Goal: Task Accomplishment & Management: Use online tool/utility

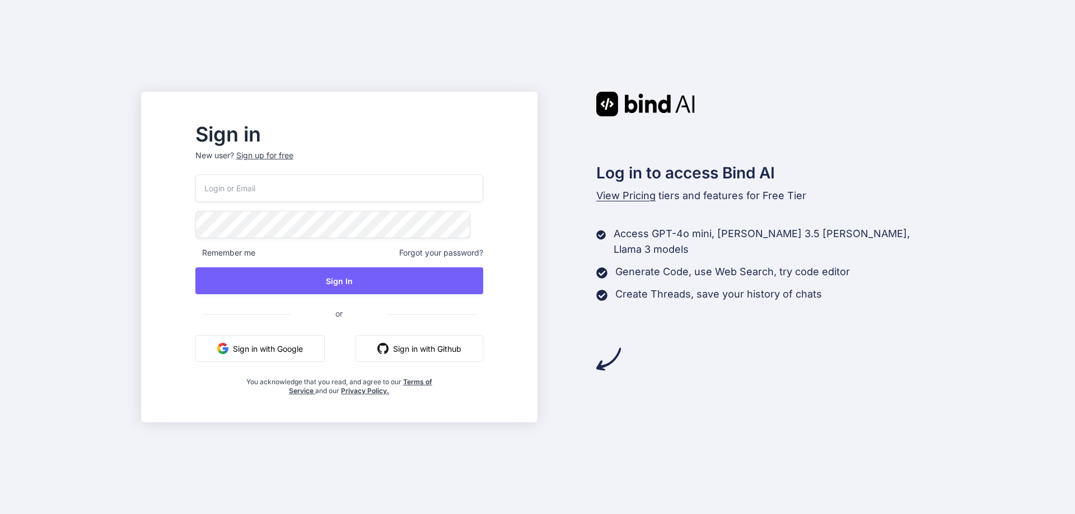
click at [329, 191] on input "email" at bounding box center [339, 188] width 288 height 27
paste input "akkiavinashbind@yopmail.com"
type input "akkiavinashbind@yopmail.com"
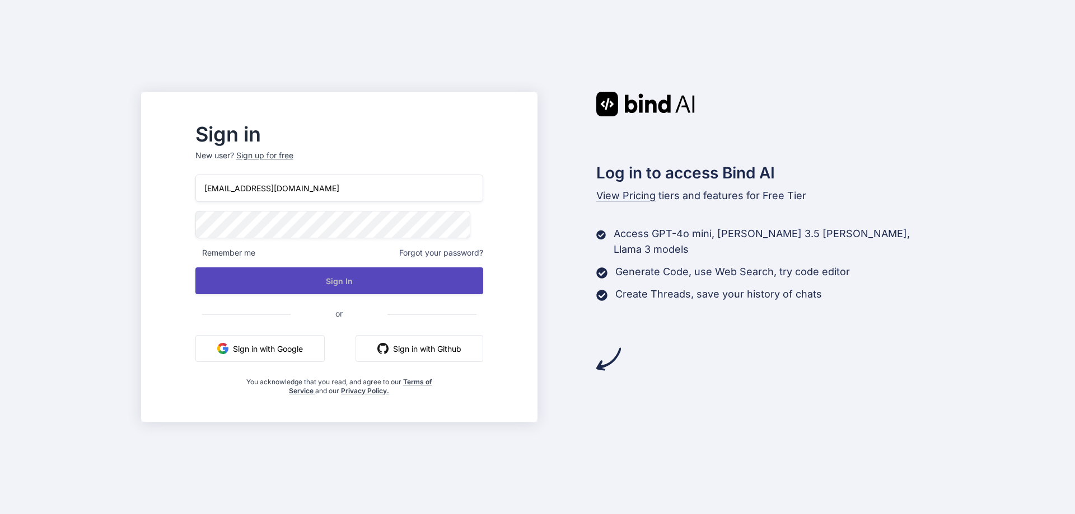
click at [350, 282] on button "Sign In" at bounding box center [339, 281] width 288 height 27
click at [391, 283] on button "Sign In" at bounding box center [339, 281] width 288 height 27
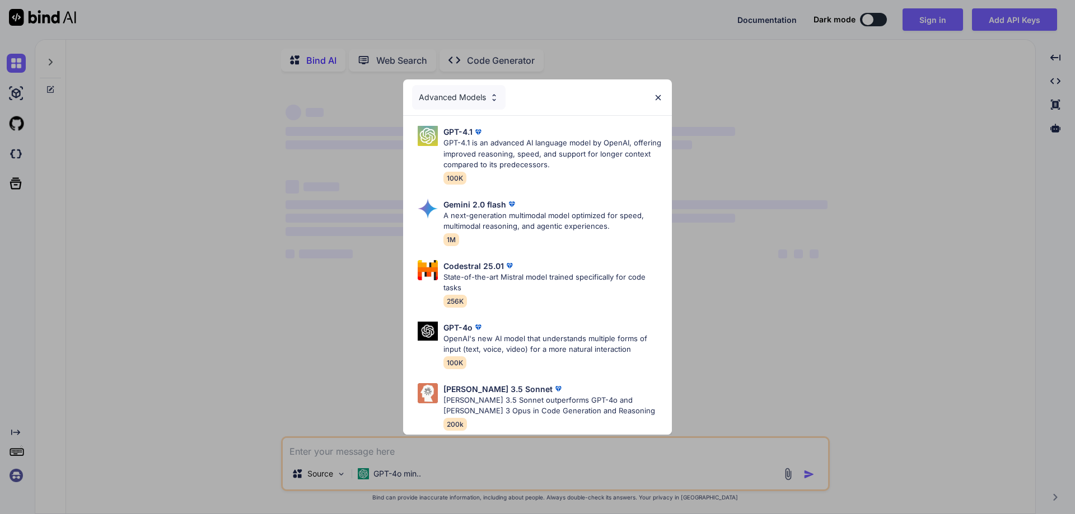
click at [658, 101] on img at bounding box center [658, 98] width 10 height 10
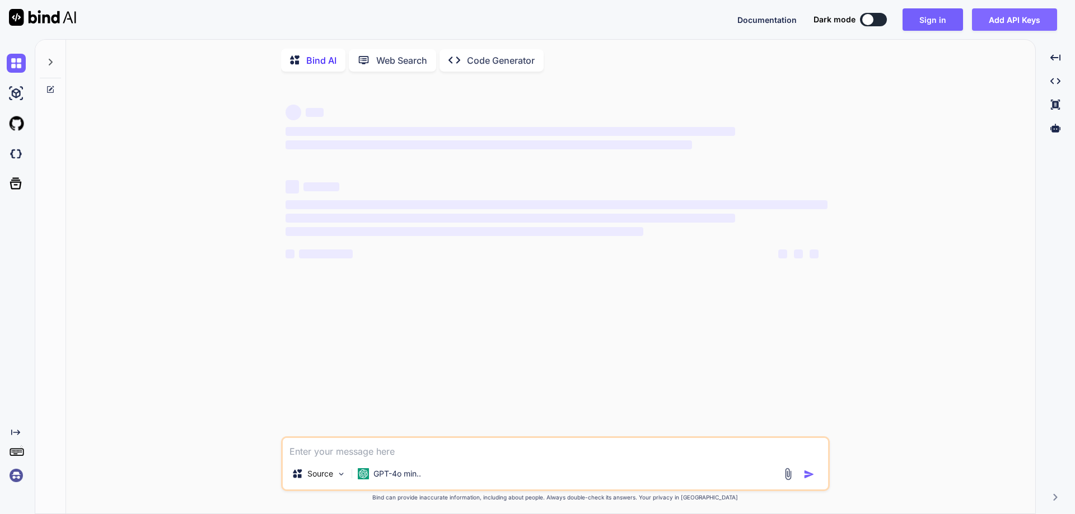
type textarea "x"
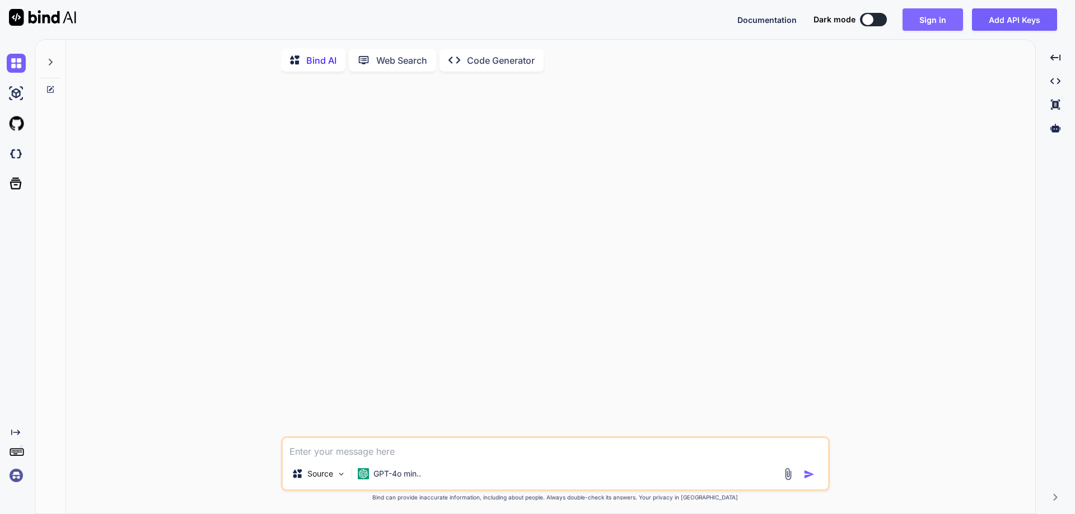
click at [935, 13] on button "Sign in" at bounding box center [932, 19] width 60 height 22
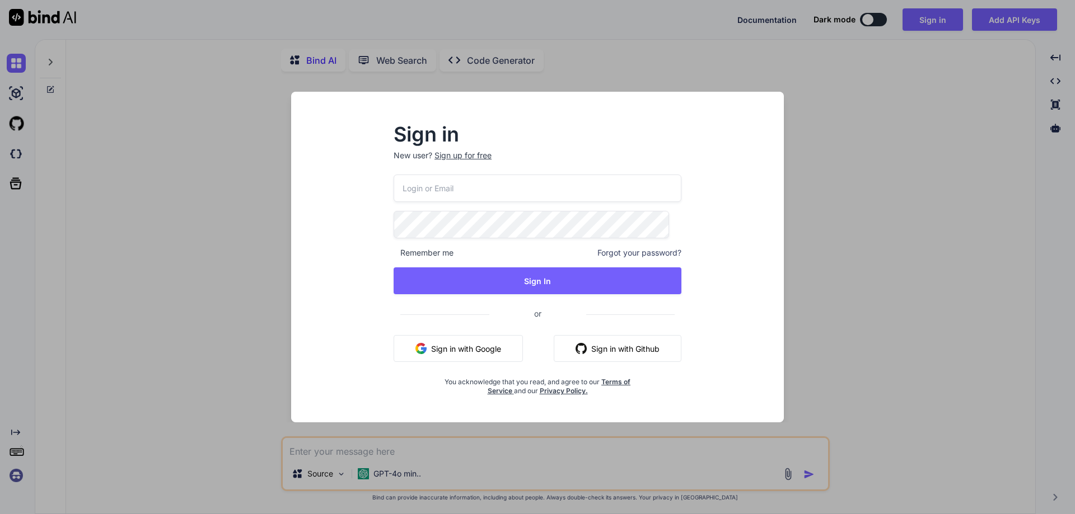
click at [459, 196] on input "email" at bounding box center [537, 188] width 288 height 27
paste input "akkiavinashbind@yopmail.com"
type input "akkiavinashbind@yopmail.com"
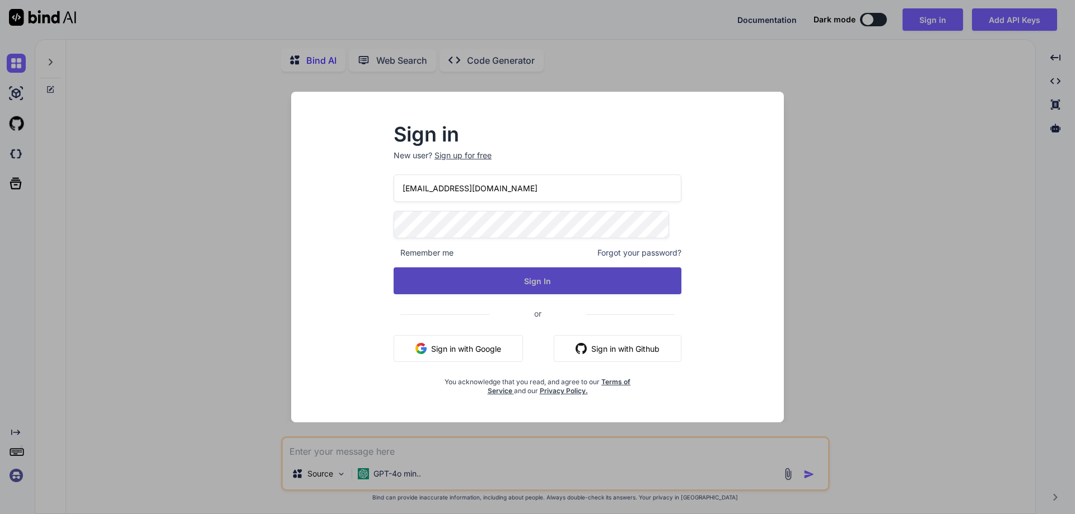
click at [499, 281] on button "Sign In" at bounding box center [537, 281] width 288 height 27
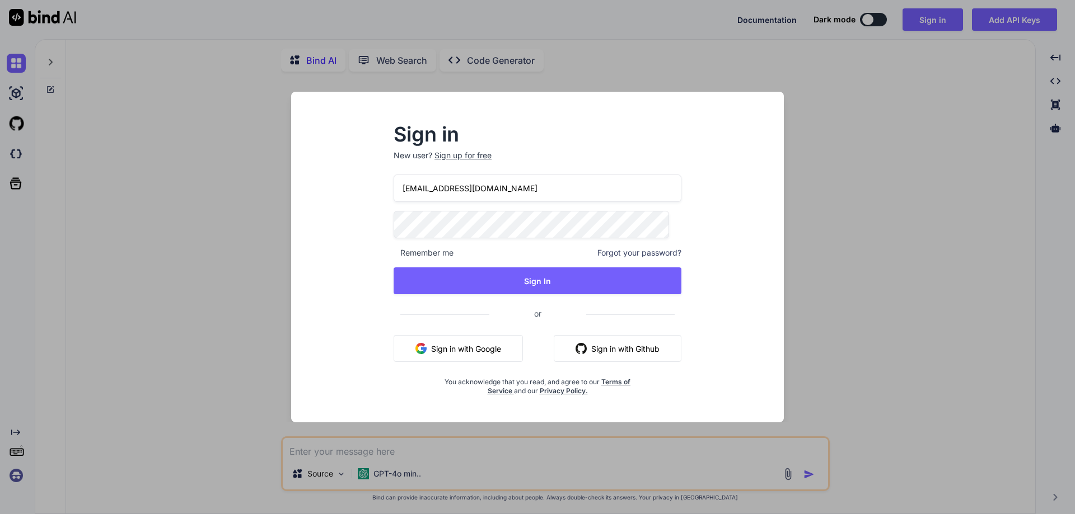
click at [858, 375] on div "Sign in New user? Sign up for free akkiavinashbind@yopmail.com Remember me Forg…" at bounding box center [537, 257] width 1075 height 514
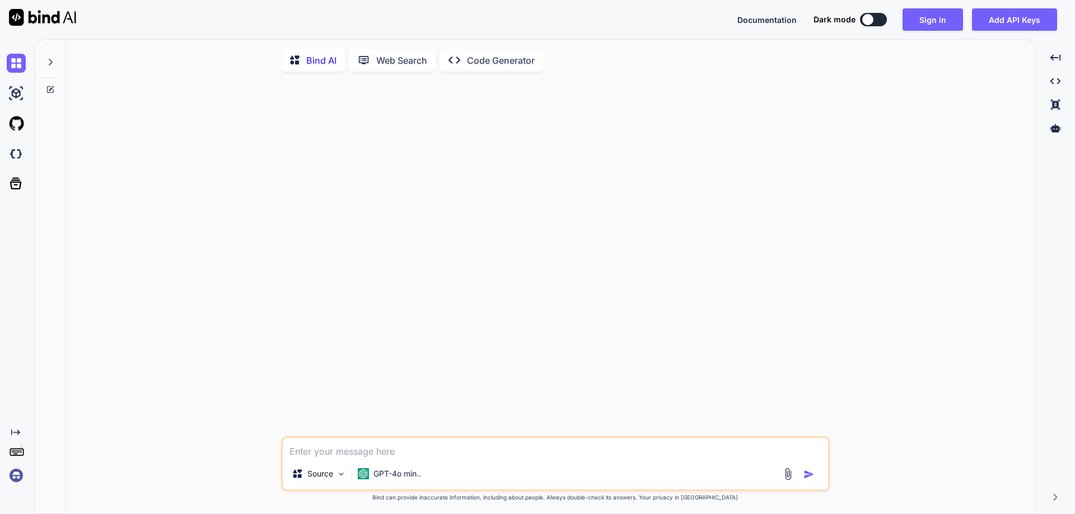
click at [872, 18] on div at bounding box center [867, 19] width 11 height 11
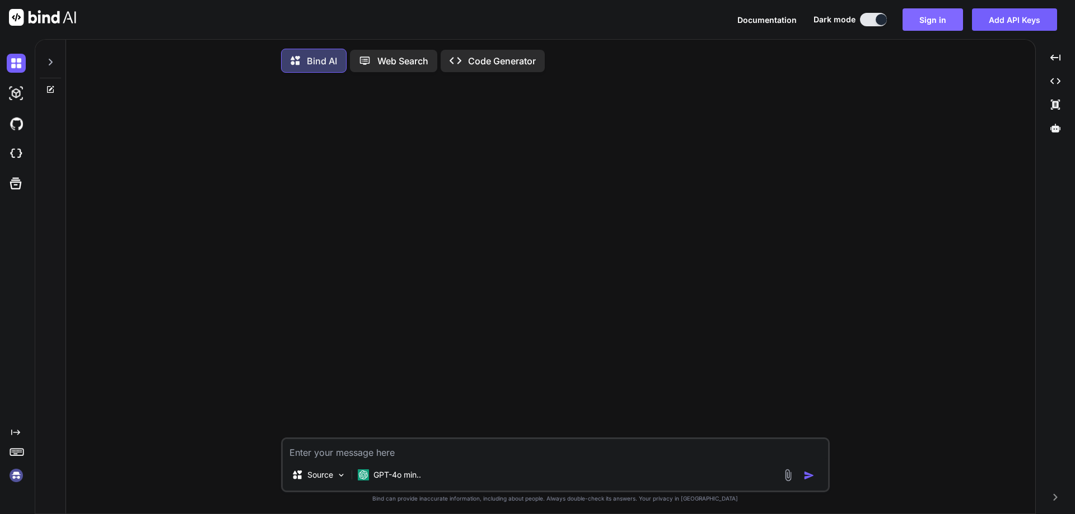
click at [940, 22] on button "Sign in" at bounding box center [932, 19] width 60 height 22
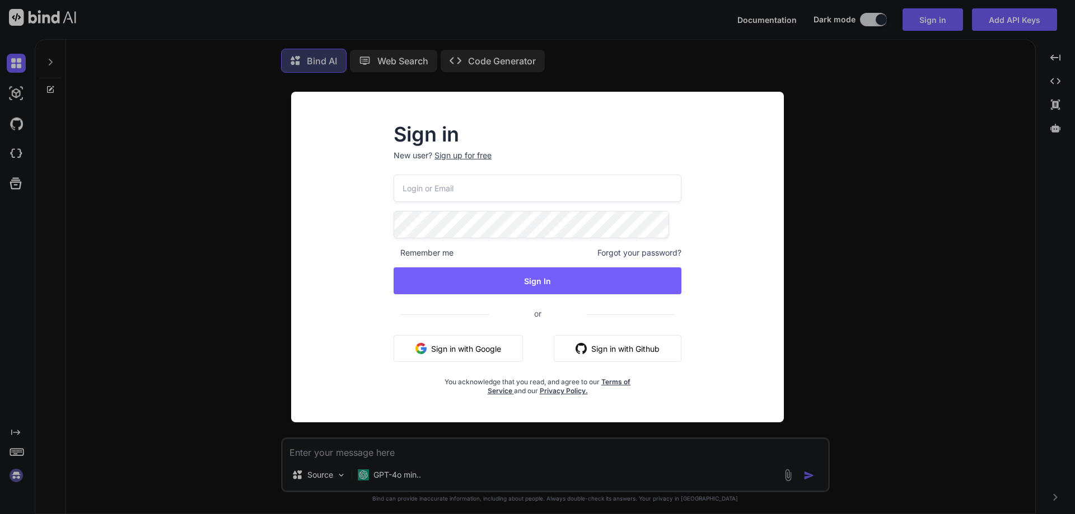
click at [471, 158] on div "Sign up for free" at bounding box center [462, 155] width 57 height 11
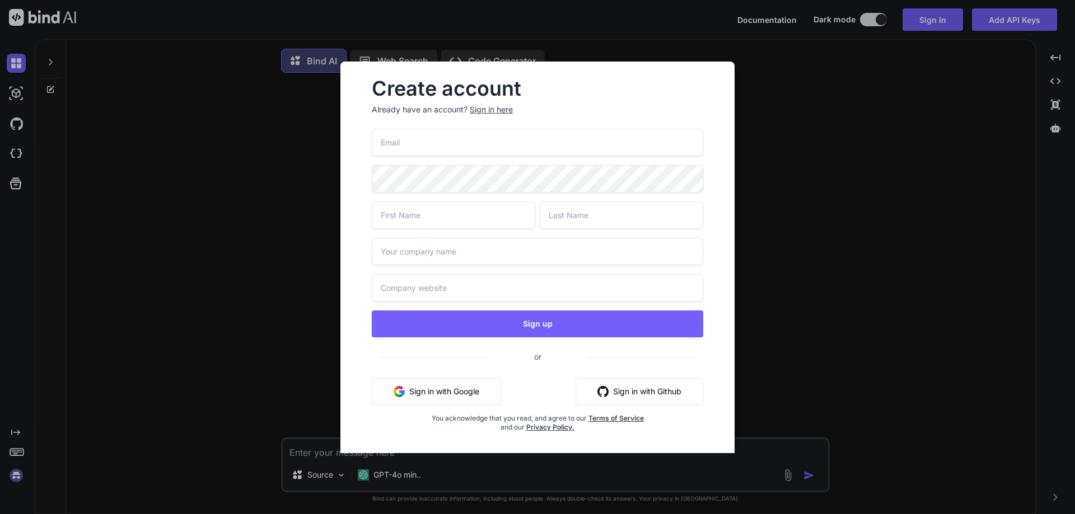
click at [464, 144] on input "email" at bounding box center [537, 142] width 331 height 27
click at [457, 173] on div "Xyx Sign up or Sign in with Google Sign in with Github You acknowledge that you…" at bounding box center [537, 294] width 331 height 330
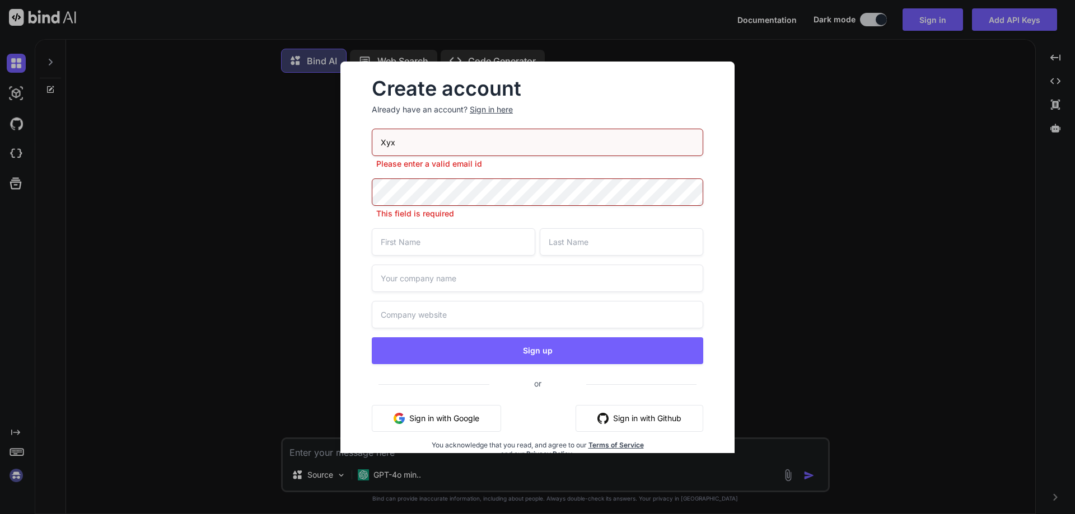
drag, startPoint x: 455, startPoint y: 148, endPoint x: 364, endPoint y: 142, distance: 90.9
click at [364, 142] on div "Create account Already have an account? Sign in here Xyx Please enter a valid e…" at bounding box center [537, 278] width 358 height 415
click at [426, 150] on input "Xyx" at bounding box center [537, 142] width 331 height 27
type input "[EMAIL_ADDRESS][DOMAIN_NAME]"
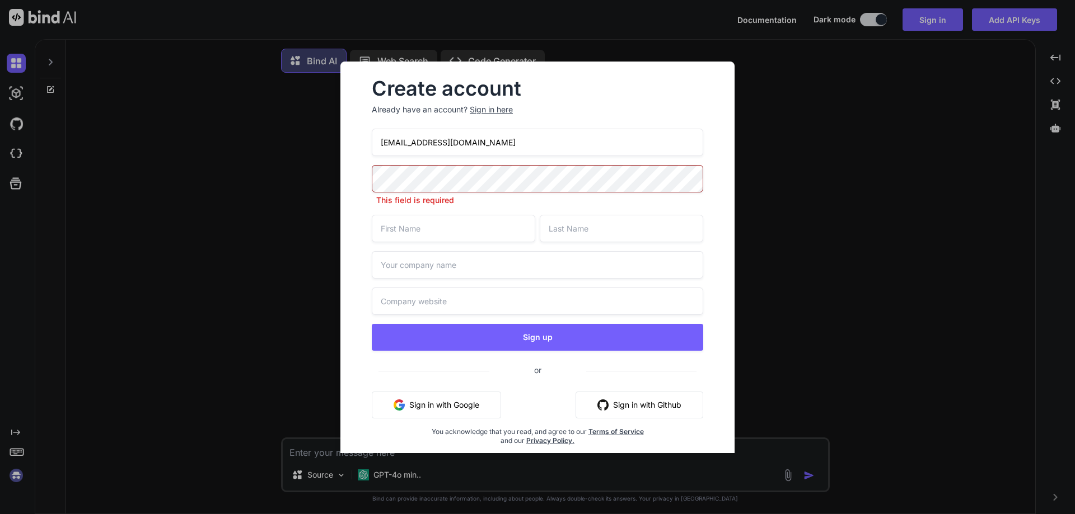
click at [457, 227] on input "text" at bounding box center [453, 228] width 163 height 27
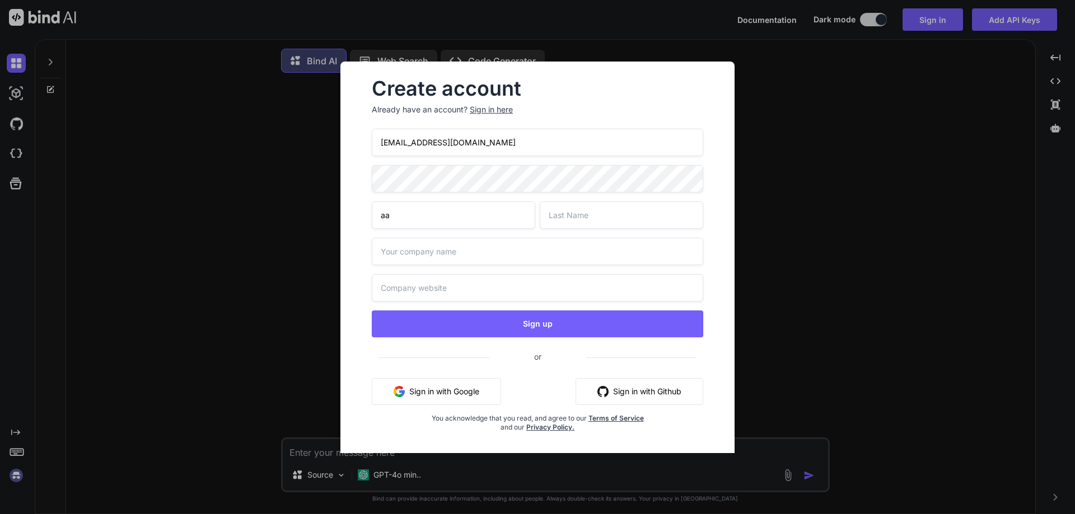
type input "a"
type input "akki"
click at [580, 208] on input "text" at bounding box center [621, 214] width 163 height 27
type input "singh"
click at [555, 254] on input "text" at bounding box center [537, 251] width 331 height 27
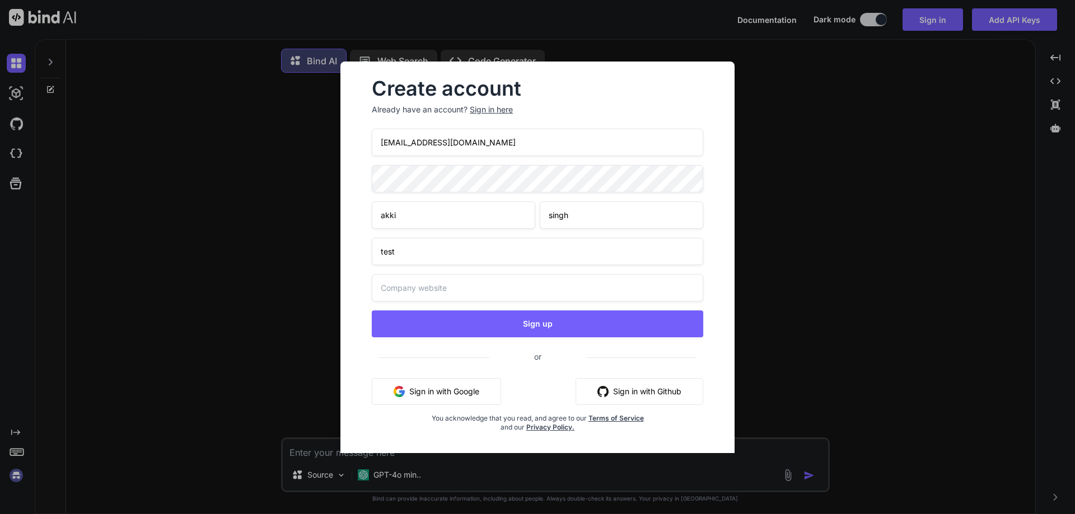
type input "test"
click at [549, 298] on input "text" at bounding box center [537, 287] width 331 height 27
click at [380, 293] on input "testxyz.com" at bounding box center [537, 287] width 331 height 27
type input "www.testxyz.com"
drag, startPoint x: 487, startPoint y: 142, endPoint x: 345, endPoint y: 142, distance: 142.7
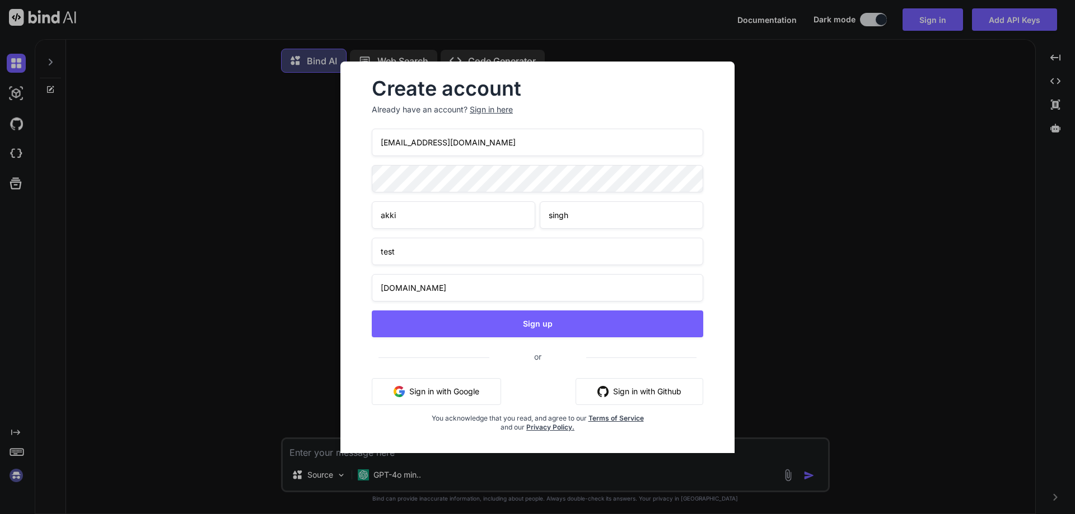
click at [345, 142] on div "Create account Already have an account? Sign in here Xyxbindai@yopmail.com akki…" at bounding box center [537, 265] width 394 height 406
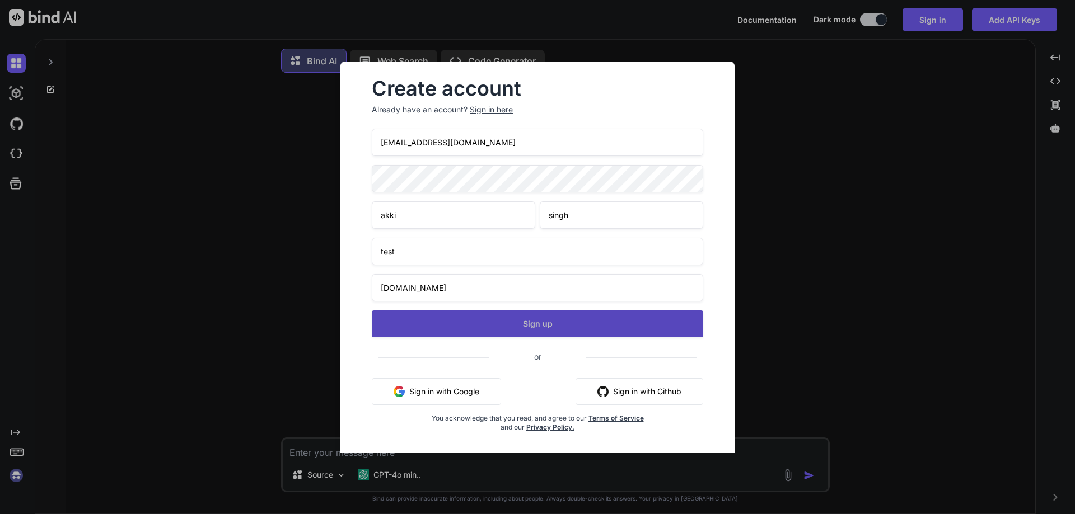
click at [518, 322] on button "Sign up" at bounding box center [537, 324] width 331 height 27
click at [522, 327] on button "Sign up" at bounding box center [537, 324] width 331 height 27
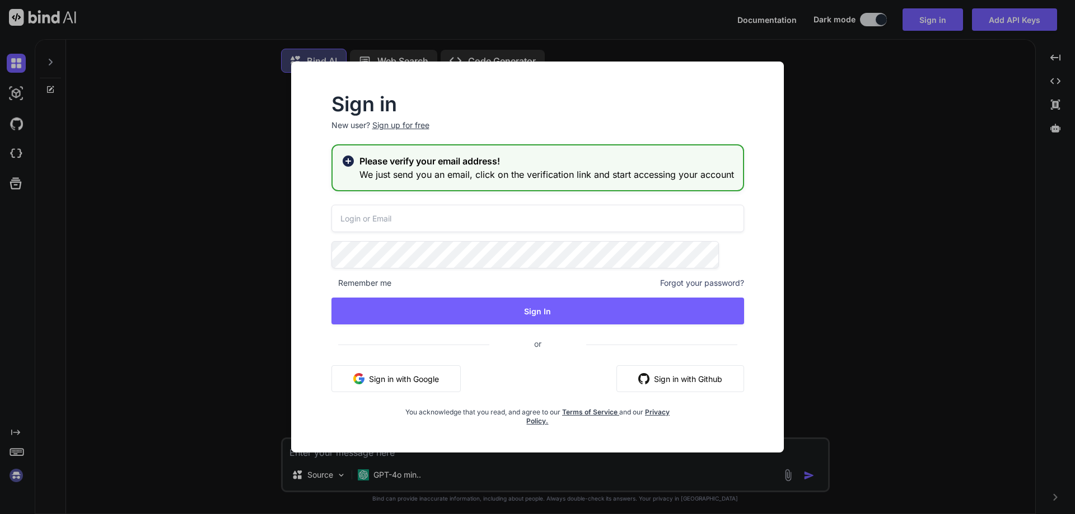
click at [429, 218] on input "email" at bounding box center [537, 218] width 412 height 27
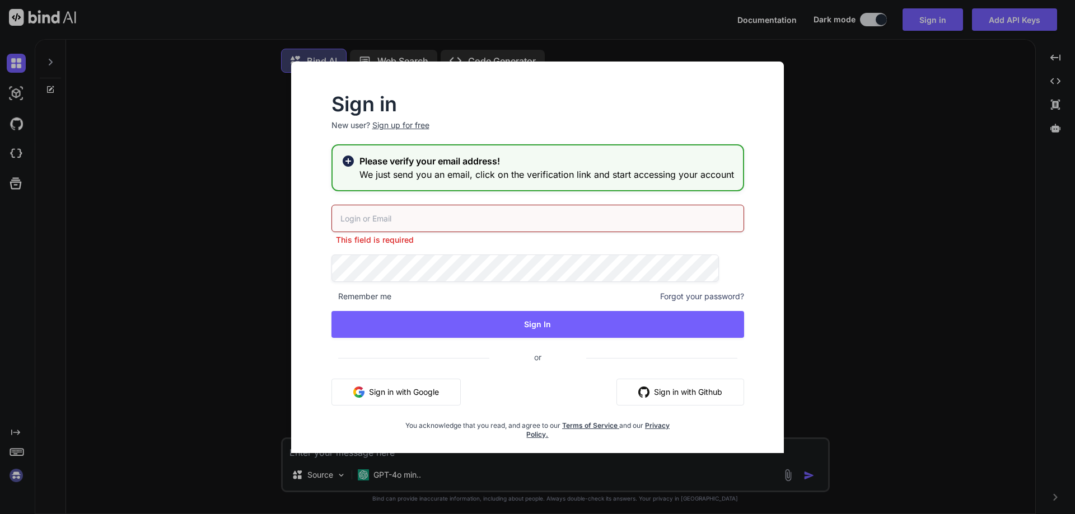
click at [407, 213] on input "email" at bounding box center [537, 218] width 412 height 27
paste input "[EMAIL_ADDRESS][DOMAIN_NAME]"
type input "[EMAIL_ADDRESS][DOMAIN_NAME]"
click at [463, 270] on div "Xyxbindai@yopmail.com This field is required Remember me Forgot your password? …" at bounding box center [537, 322] width 412 height 234
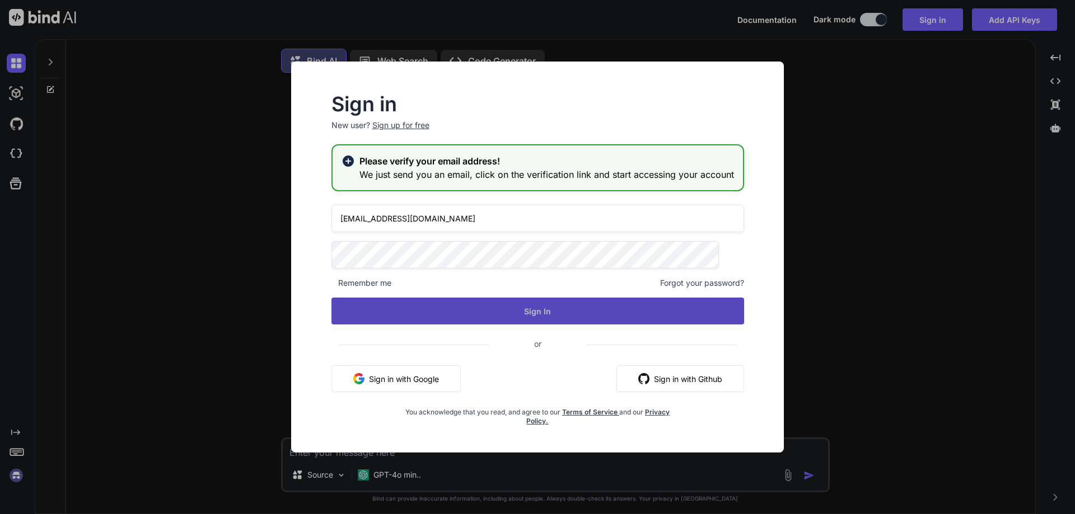
click at [519, 312] on button "Sign In" at bounding box center [537, 311] width 412 height 27
click at [546, 316] on button "Sign In" at bounding box center [537, 311] width 412 height 27
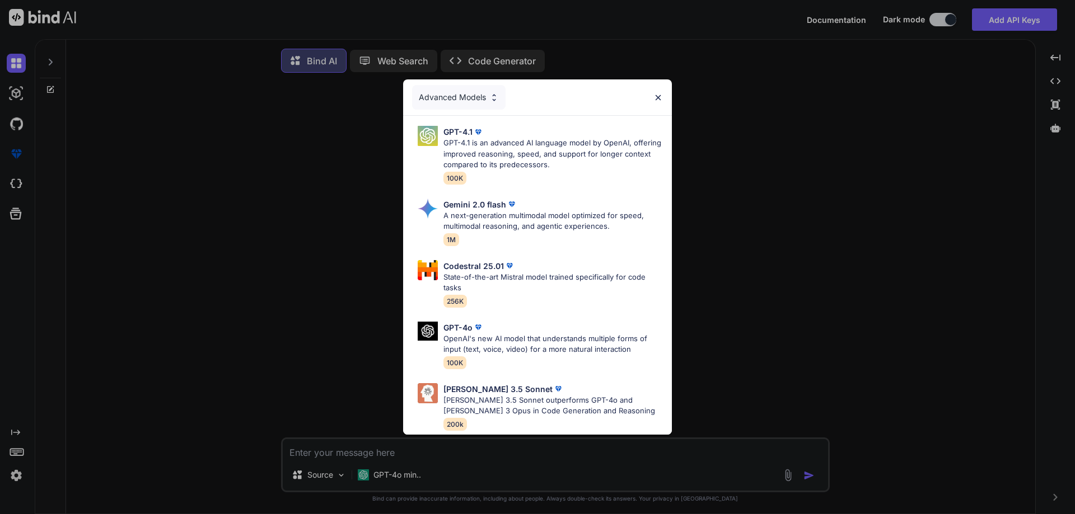
click at [344, 454] on div "Advanced Models GPT-4.1 GPT-4.1 is an advanced AI language model by OpenAI, off…" at bounding box center [537, 257] width 1075 height 514
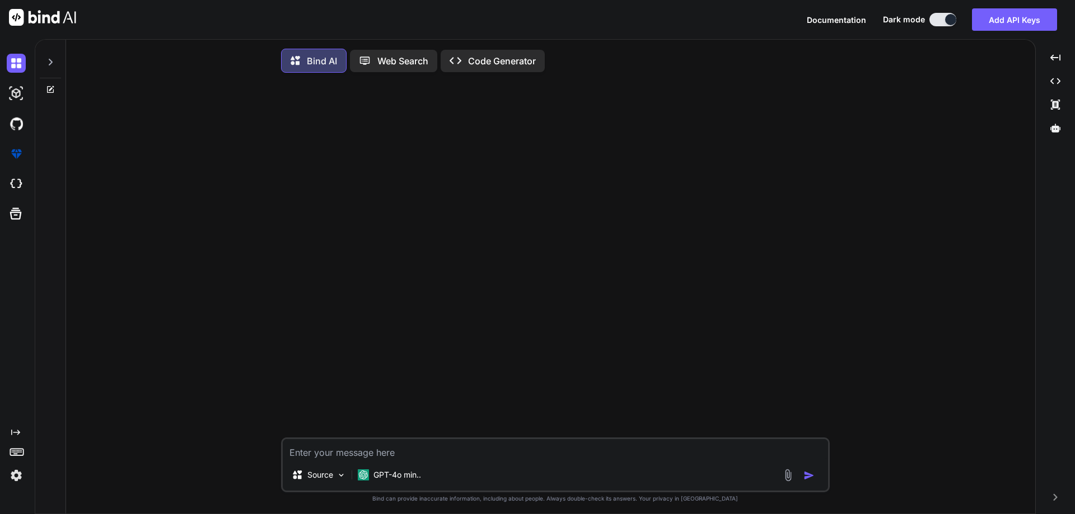
click at [344, 454] on textarea at bounding box center [555, 449] width 545 height 20
type textarea "hi"
click at [814, 479] on button "button" at bounding box center [811, 475] width 16 height 11
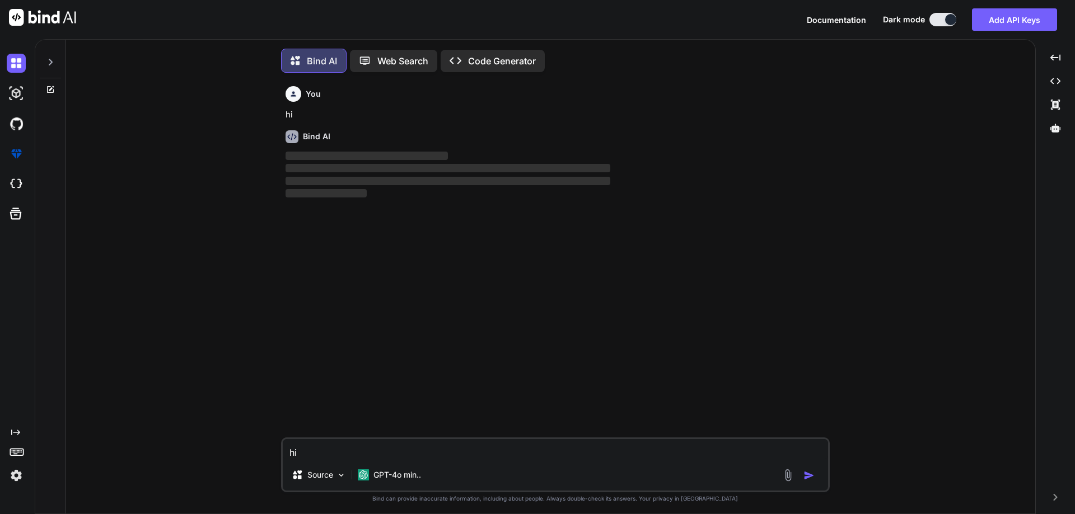
scroll to position [6, 0]
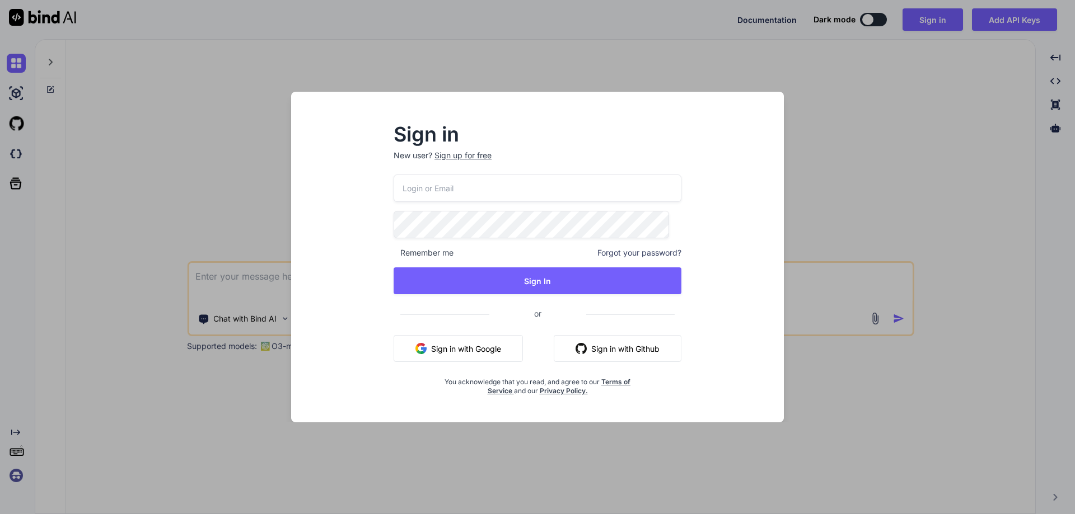
click at [436, 195] on input "email" at bounding box center [537, 188] width 288 height 27
paste input "[EMAIL_ADDRESS][DOMAIN_NAME]"
type input "[EMAIL_ADDRESS][DOMAIN_NAME]"
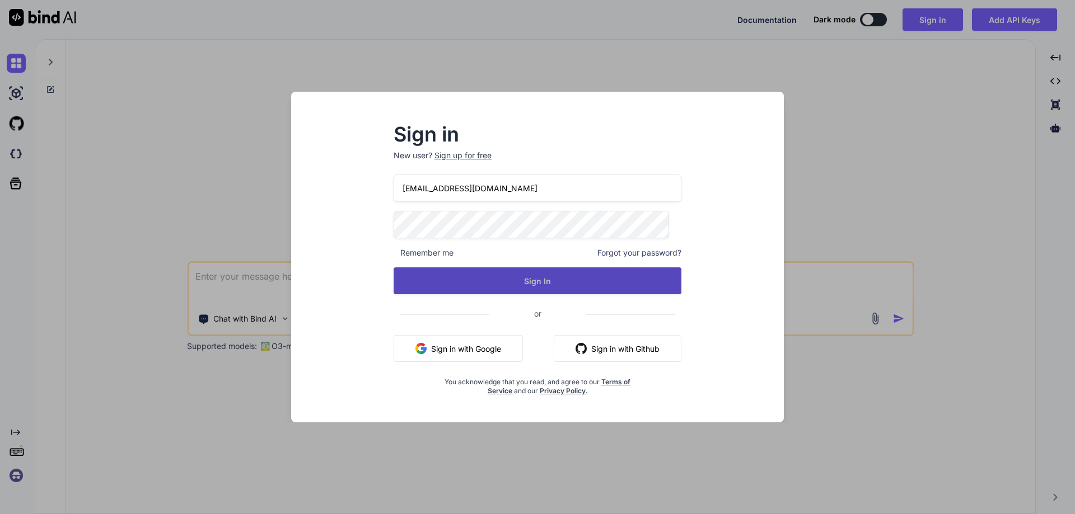
click at [563, 289] on button "Sign In" at bounding box center [537, 281] width 288 height 27
click at [538, 274] on button "Sign In" at bounding box center [537, 281] width 288 height 27
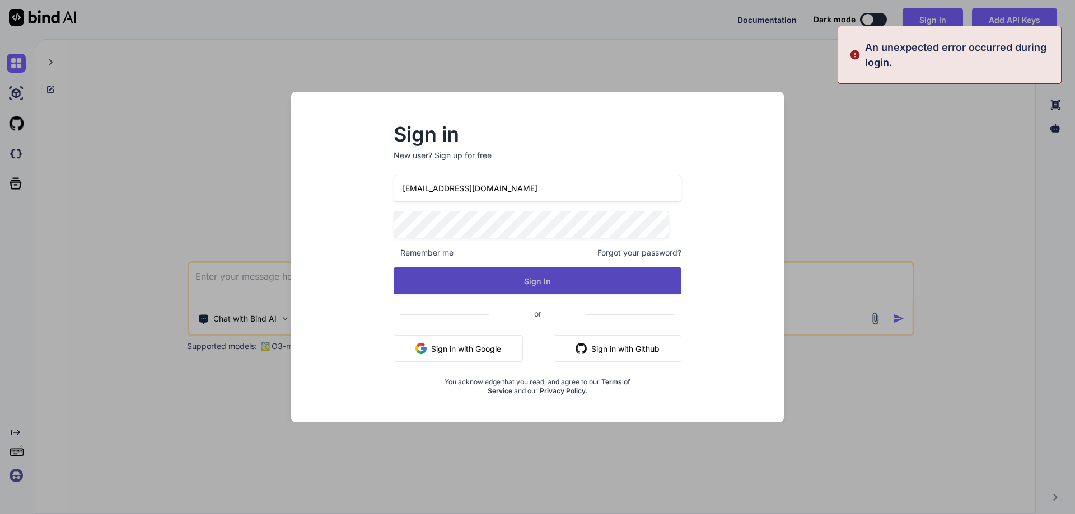
click at [566, 280] on button "Sign In" at bounding box center [537, 281] width 288 height 27
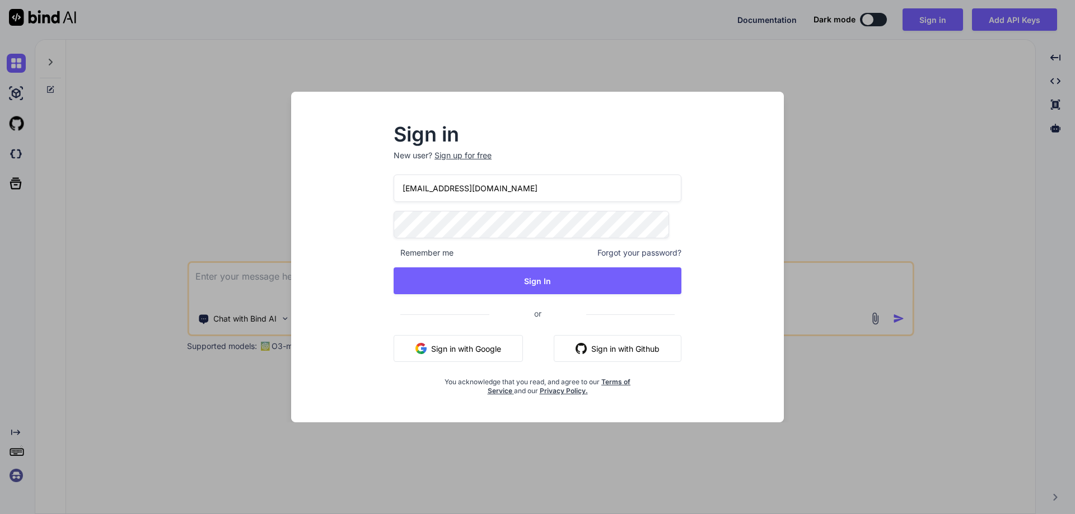
click at [827, 126] on div "Sign in New user? Sign up for free Xyxbindai@yopmail.com Remember me Forgot you…" at bounding box center [537, 257] width 1075 height 514
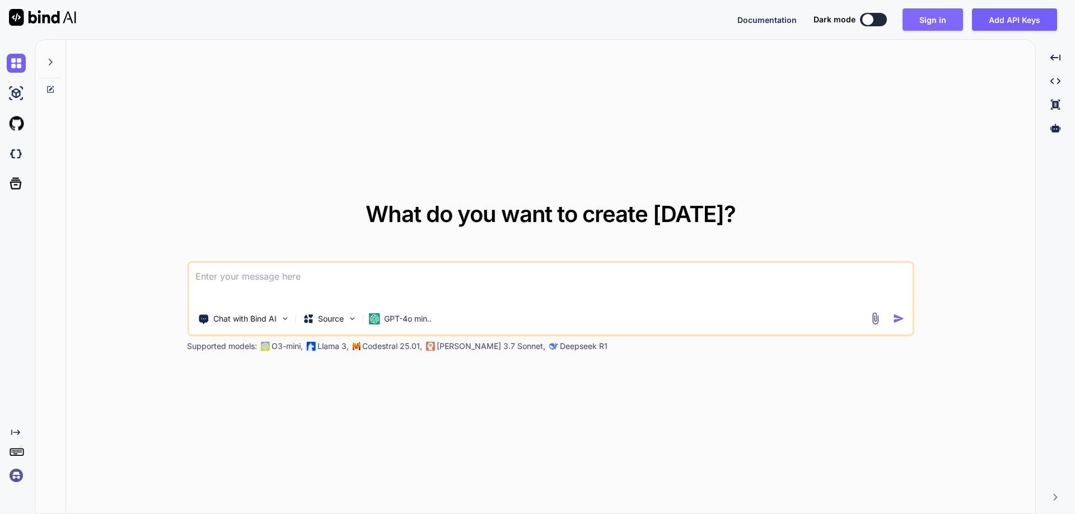
click at [932, 16] on button "Sign in" at bounding box center [932, 19] width 60 height 22
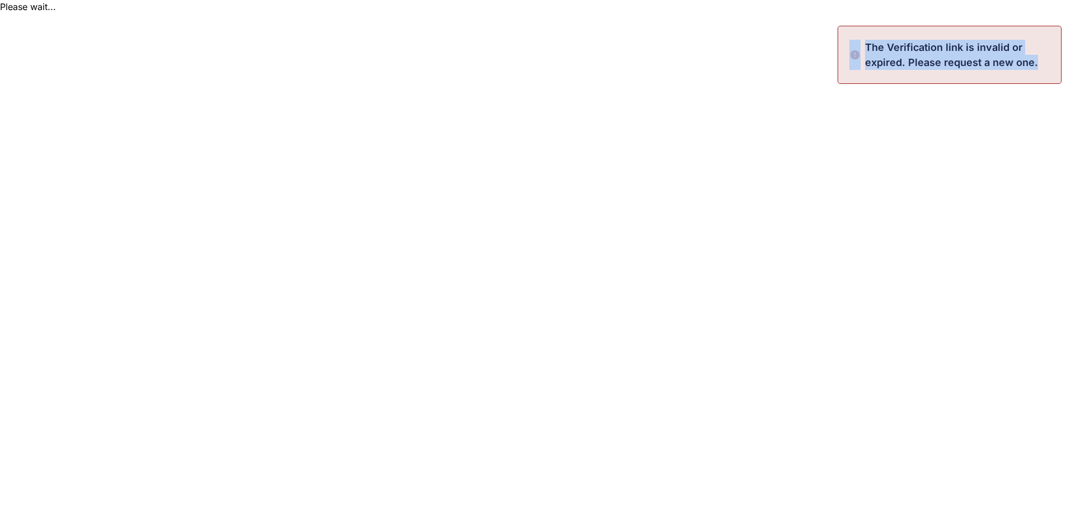
drag, startPoint x: 1032, startPoint y: 62, endPoint x: 852, endPoint y: 41, distance: 180.9
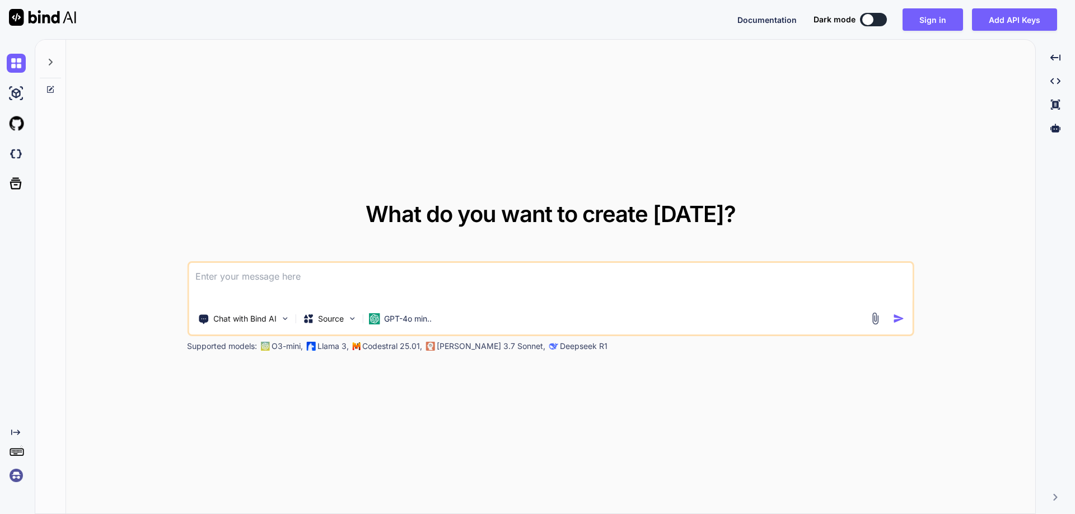
click at [334, 273] on textarea at bounding box center [551, 283] width 724 height 41
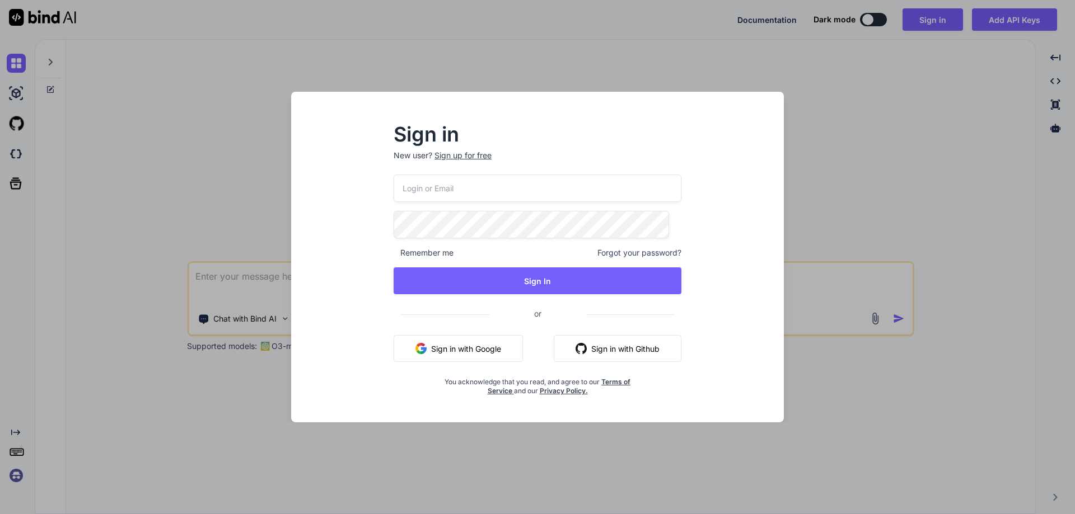
click at [500, 178] on input "email" at bounding box center [537, 188] width 288 height 27
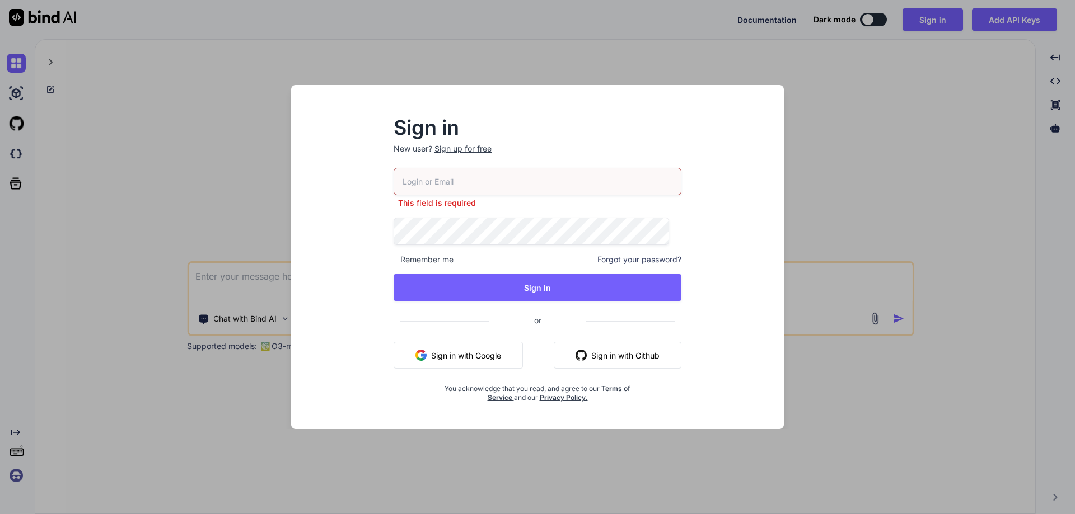
click at [637, 254] on div "This field is required Remember me Forgot your password? Sign In or Sign in wit…" at bounding box center [537, 285] width 288 height 234
click at [634, 259] on span "Forgot your password?" at bounding box center [639, 259] width 84 height 11
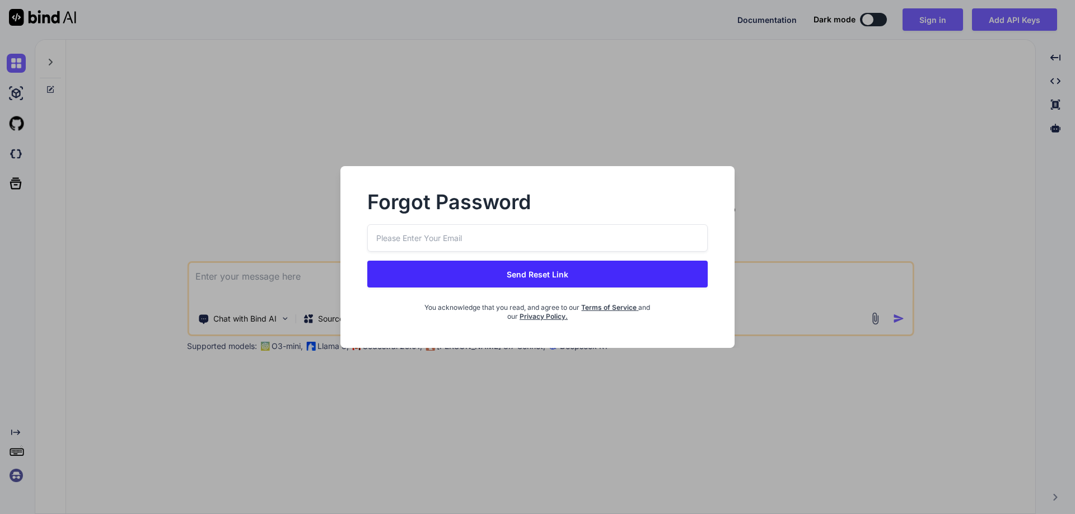
click at [496, 240] on input "email" at bounding box center [537, 237] width 340 height 27
paste input "Ashutosh@3004"
drag, startPoint x: 457, startPoint y: 236, endPoint x: 333, endPoint y: 231, distance: 123.8
click at [333, 231] on div "Forgot Password [SECURITY_DATA] Send Reset Link You acknowledge that you read, …" at bounding box center [537, 257] width 430 height 182
paste input "[EMAIL_ADDRESS][DOMAIN_NAME]"
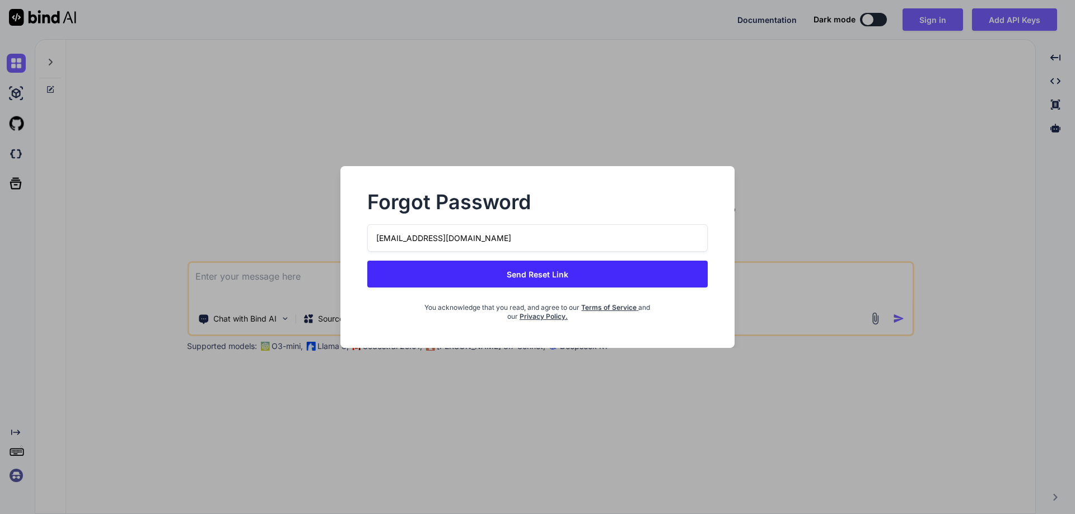
type input "[EMAIL_ADDRESS][DOMAIN_NAME]"
click at [541, 270] on button "Send Reset Link" at bounding box center [537, 274] width 340 height 27
click at [550, 276] on button "Send Reset Link" at bounding box center [537, 274] width 340 height 27
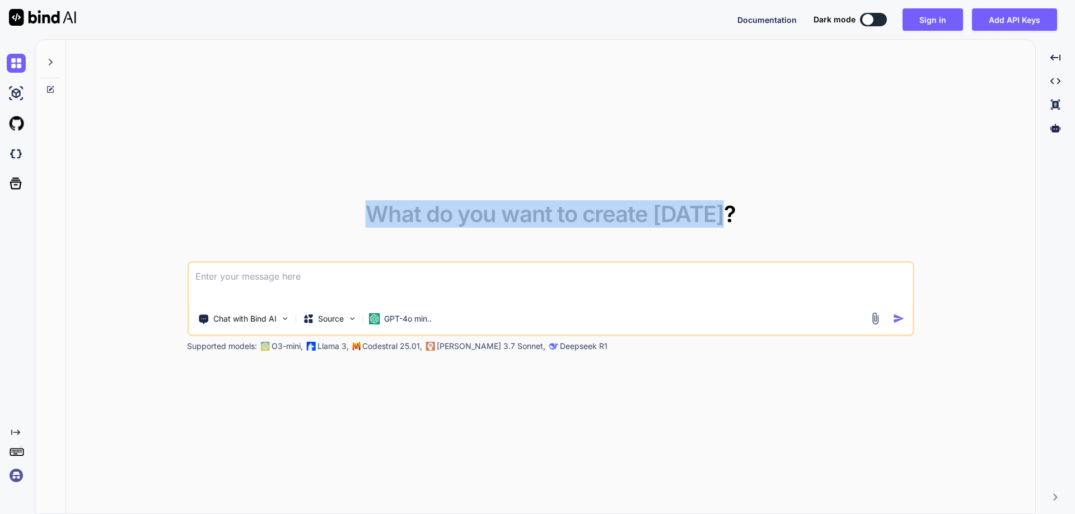
drag, startPoint x: 726, startPoint y: 219, endPoint x: 373, endPoint y: 223, distance: 353.2
click at [373, 223] on div "What do you want to create [DATE]? Chat with Bind AI Source GPT-4o min.. Suppor…" at bounding box center [550, 277] width 727 height 149
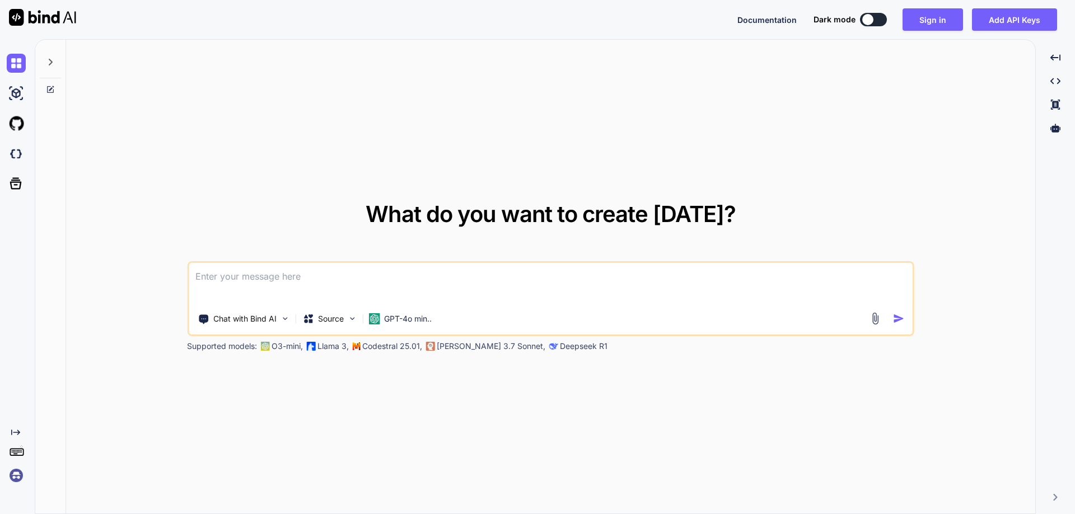
click at [370, 275] on textarea at bounding box center [551, 283] width 724 height 41
click at [327, 263] on textarea at bounding box center [551, 283] width 724 height 41
click at [326, 273] on textarea at bounding box center [551, 283] width 724 height 41
click at [316, 272] on textarea at bounding box center [551, 283] width 724 height 41
click at [306, 275] on textarea at bounding box center [551, 283] width 724 height 41
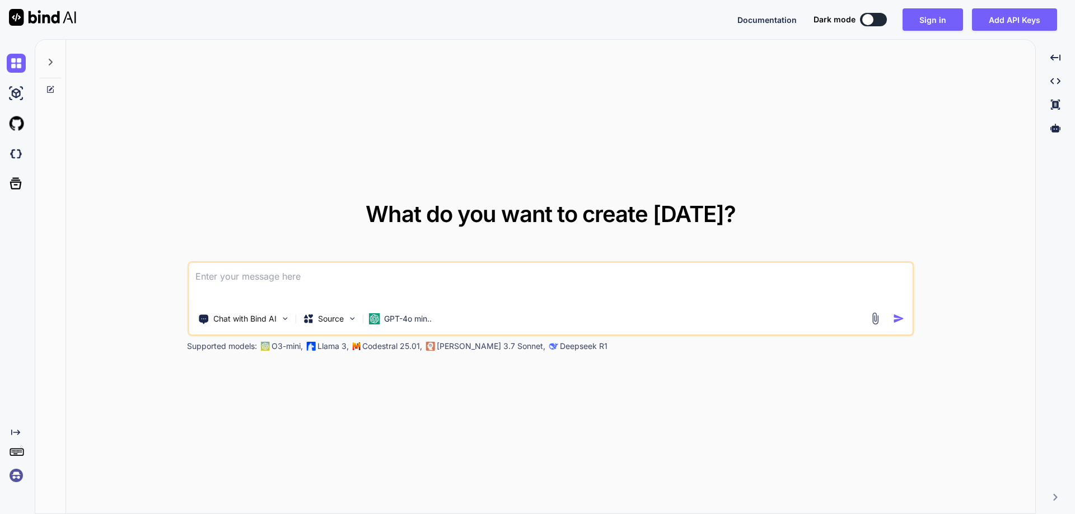
click at [307, 280] on textarea at bounding box center [551, 283] width 724 height 41
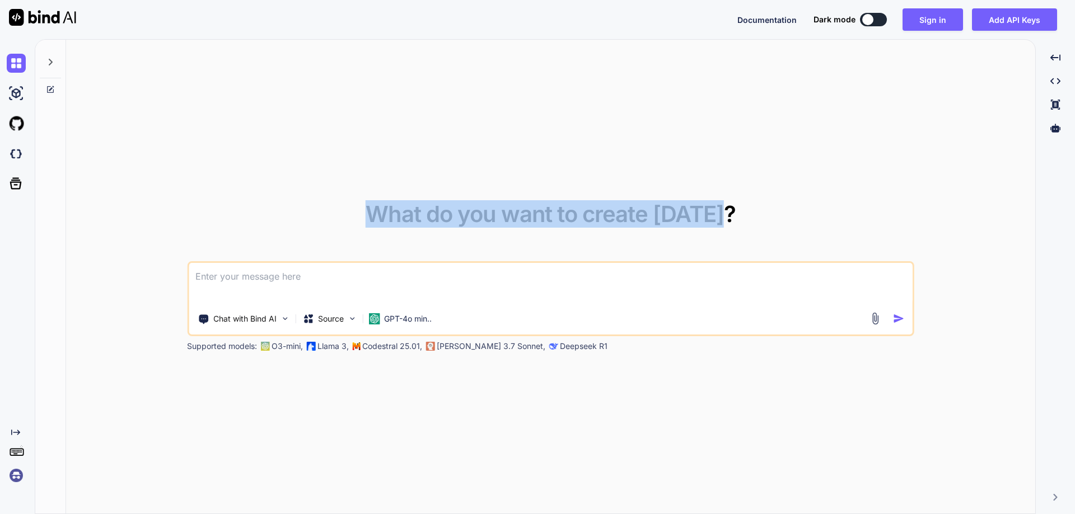
drag, startPoint x: 730, startPoint y: 213, endPoint x: 382, endPoint y: 235, distance: 348.2
click at [382, 235] on div "What do you want to create [DATE]? Chat with Bind AI Source GPT-4o min.. Suppor…" at bounding box center [550, 277] width 727 height 149
click at [744, 213] on div "What do you want to create [DATE]? Chat with Bind AI Source GPT-4o min.. Suppor…" at bounding box center [550, 277] width 727 height 149
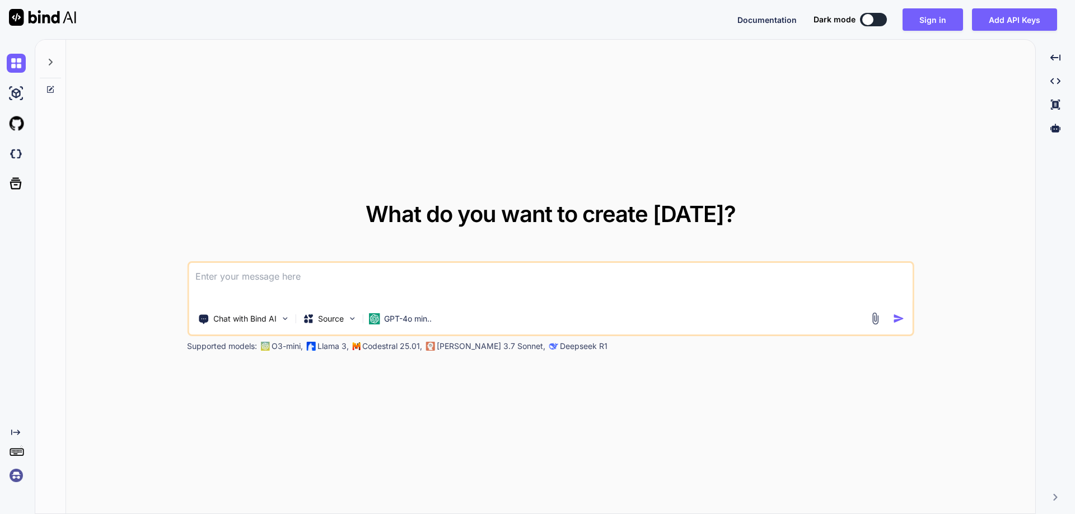
click at [637, 170] on div "What do you want to create [DATE]? Chat with Bind AI Source GPT-4o min.. Suppor…" at bounding box center [550, 277] width 969 height 475
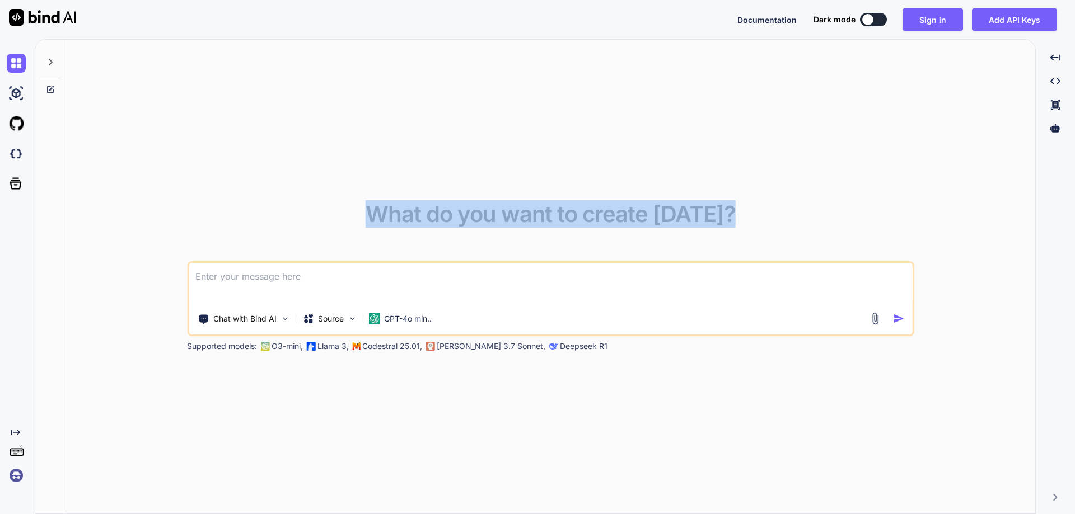
drag, startPoint x: 373, startPoint y: 214, endPoint x: 794, endPoint y: 243, distance: 421.3
click at [793, 243] on div "What do you want to create [DATE]? Chat with Bind AI Source GPT-4o min.. Suppor…" at bounding box center [550, 277] width 727 height 149
click at [783, 233] on div "What do you want to create [DATE]? Chat with Bind AI Source GPT-4o min.. Suppor…" at bounding box center [550, 277] width 727 height 149
drag, startPoint x: 725, startPoint y: 219, endPoint x: 377, endPoint y: 238, distance: 348.7
click at [377, 238] on div "What do you want to create [DATE]?" at bounding box center [550, 223] width 370 height 40
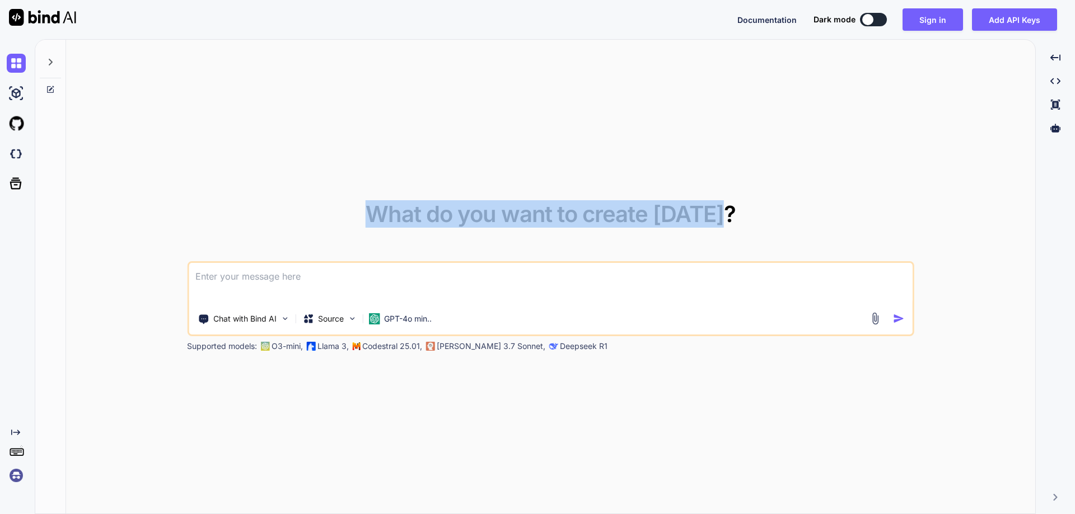
click at [373, 214] on div "What do you want to create [DATE]? Chat with Bind AI Source GPT-4o min.. Suppor…" at bounding box center [550, 277] width 727 height 149
drag, startPoint x: 373, startPoint y: 214, endPoint x: 741, endPoint y: 217, distance: 368.3
click at [741, 217] on div "What do you want to create [DATE]? Chat with Bind AI Source GPT-4o min.. Suppor…" at bounding box center [550, 277] width 727 height 149
click at [403, 212] on span "What do you want to create [DATE]?" at bounding box center [550, 213] width 370 height 27
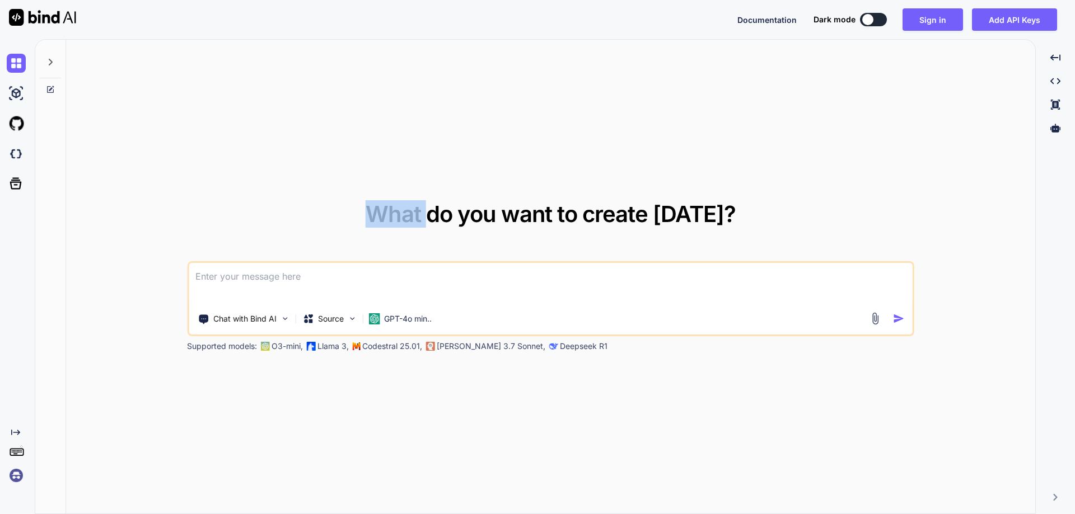
click at [403, 212] on span "What do you want to create [DATE]?" at bounding box center [550, 213] width 370 height 27
click at [442, 216] on span "What do you want to create [DATE]?" at bounding box center [550, 213] width 370 height 27
click at [484, 220] on span "What do you want to create [DATE]?" at bounding box center [550, 213] width 370 height 27
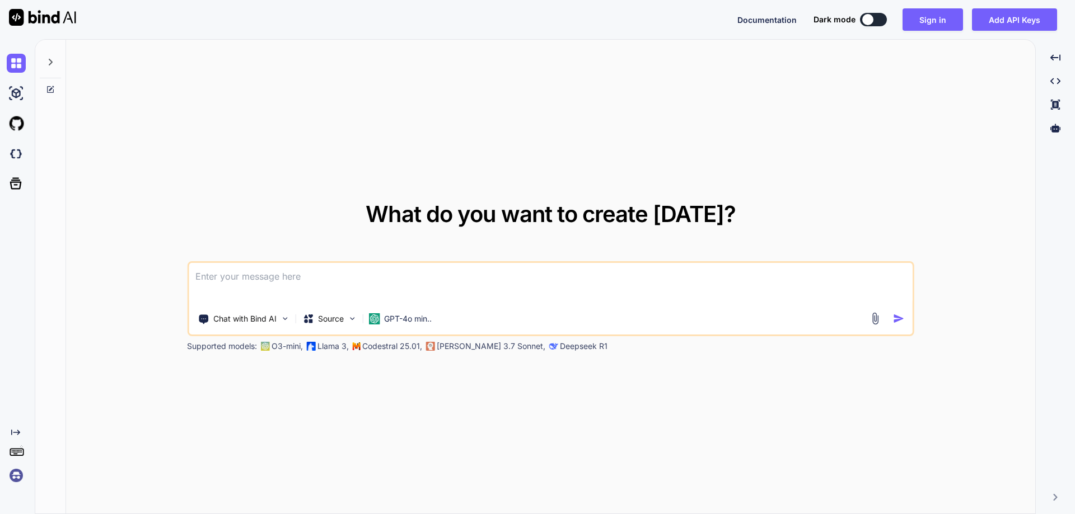
click at [536, 218] on span "What do you want to create [DATE]?" at bounding box center [550, 213] width 370 height 27
click at [578, 214] on span "What do you want to create [DATE]?" at bounding box center [550, 213] width 370 height 27
click at [604, 218] on span "What do you want to create [DATE]?" at bounding box center [550, 213] width 370 height 27
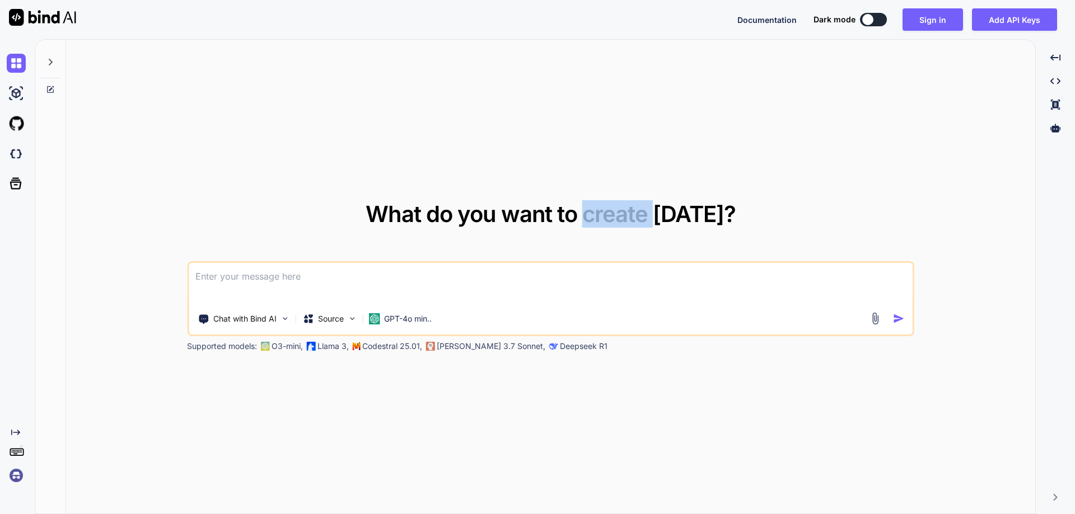
click at [604, 218] on span "What do you want to create [DATE]?" at bounding box center [550, 213] width 370 height 27
click at [683, 218] on span "What do you want to create [DATE]?" at bounding box center [550, 213] width 370 height 27
click at [568, 213] on span "What do you want to create [DATE]?" at bounding box center [550, 213] width 370 height 27
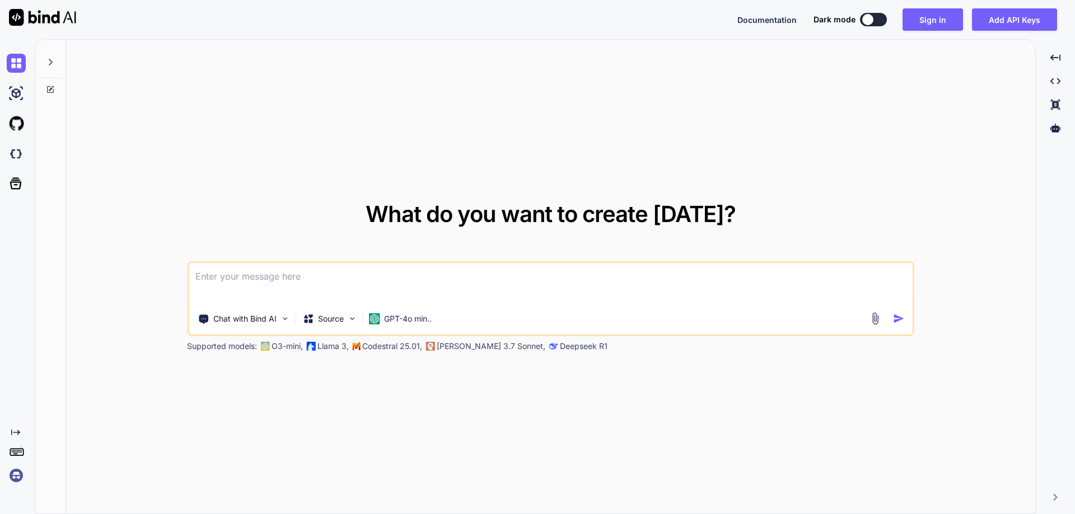
click at [538, 217] on span "What do you want to create [DATE]?" at bounding box center [550, 213] width 370 height 27
click at [499, 214] on span "What do you want to create [DATE]?" at bounding box center [550, 213] width 370 height 27
click at [482, 212] on span "What do you want to create [DATE]?" at bounding box center [550, 213] width 370 height 27
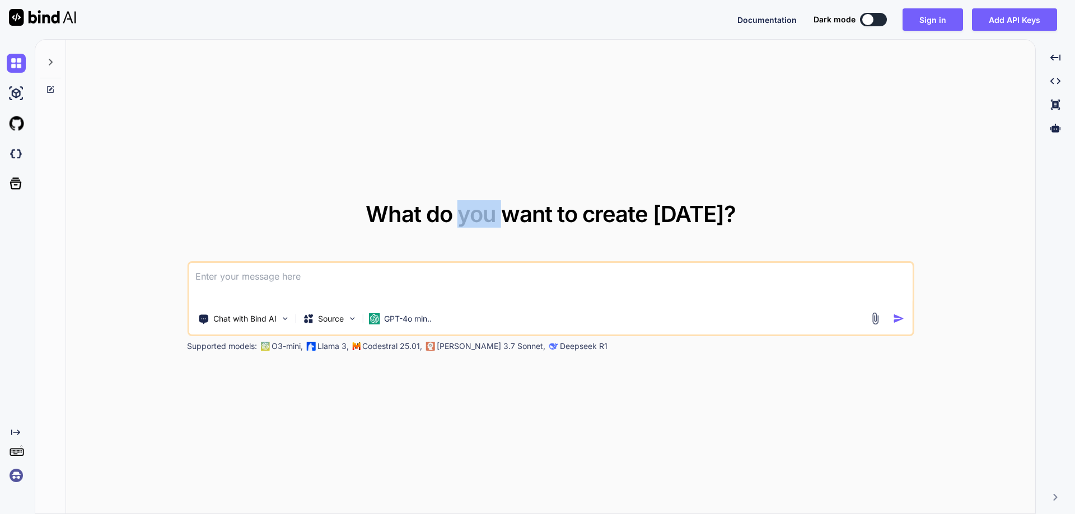
click at [482, 212] on span "What do you want to create [DATE]?" at bounding box center [550, 213] width 370 height 27
click at [434, 217] on span "What do you want to create [DATE]?" at bounding box center [550, 213] width 370 height 27
click at [435, 217] on span "What do you want to create [DATE]?" at bounding box center [550, 213] width 370 height 27
click at [413, 218] on span "What do you want to create [DATE]?" at bounding box center [550, 213] width 370 height 27
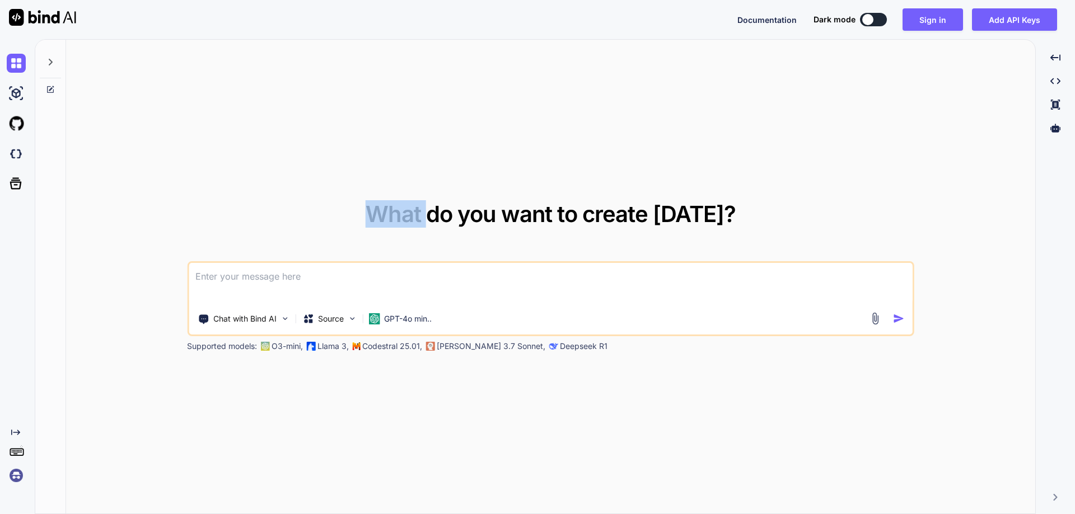
click at [438, 221] on span "What do you want to create [DATE]?" at bounding box center [550, 213] width 370 height 27
click at [475, 212] on span "What do you want to create [DATE]?" at bounding box center [550, 213] width 370 height 27
click at [357, 278] on textarea at bounding box center [551, 283] width 724 height 41
click at [341, 271] on textarea at bounding box center [551, 283] width 724 height 41
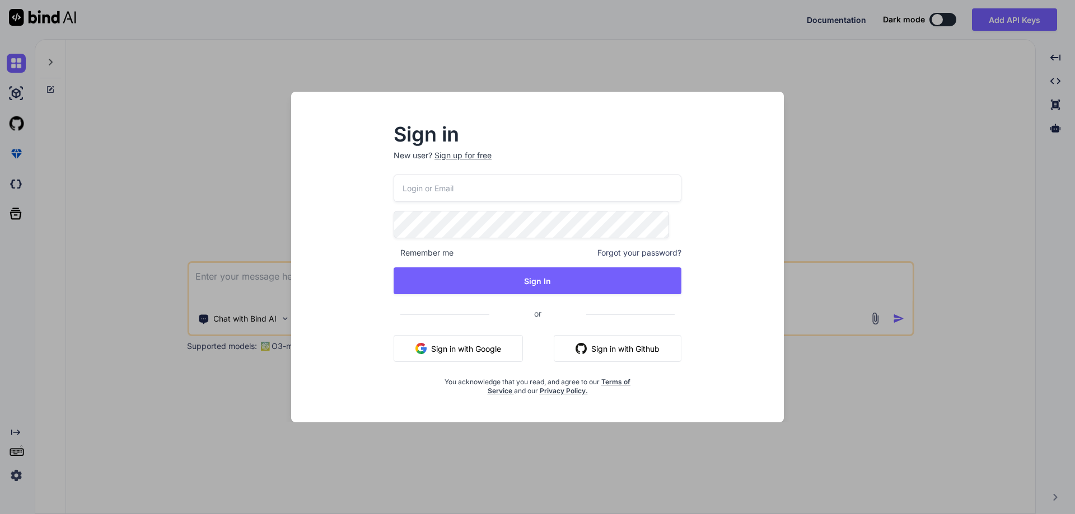
click at [451, 182] on input "email" at bounding box center [537, 188] width 288 height 27
paste input "[EMAIL_ADDRESS][DOMAIN_NAME]"
type input "[EMAIL_ADDRESS][DOMAIN_NAME]"
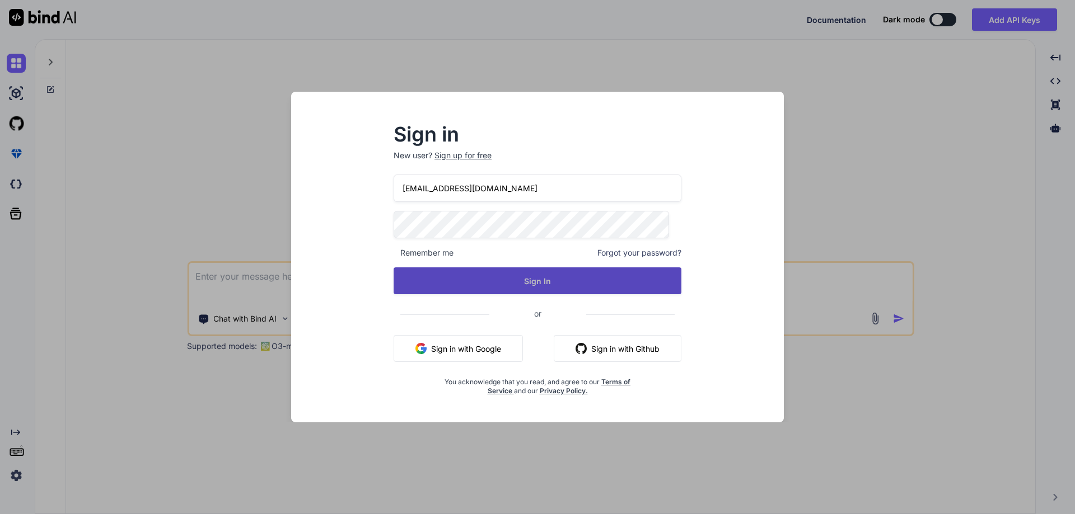
click at [520, 280] on button "Sign In" at bounding box center [537, 281] width 288 height 27
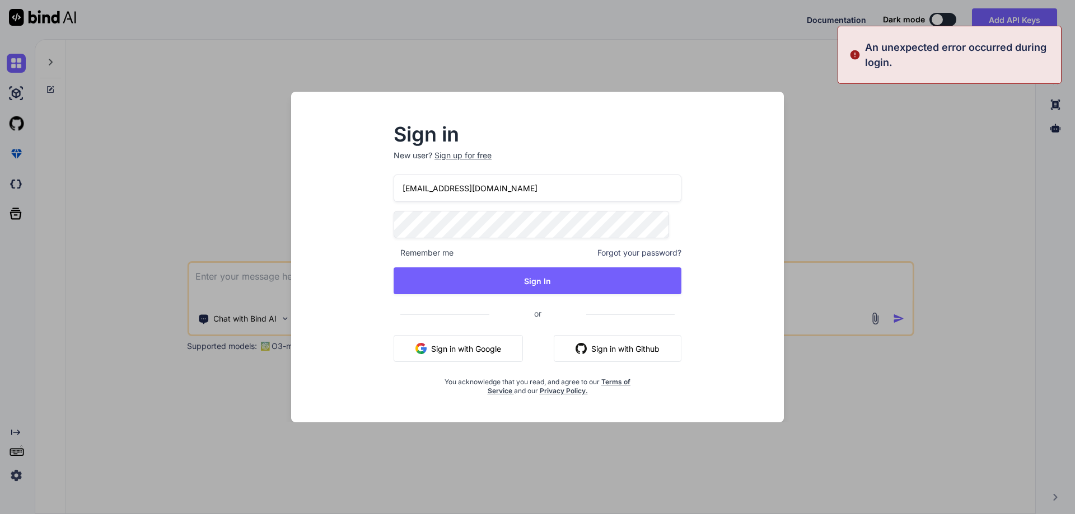
click at [627, 251] on span "Forgot your password?" at bounding box center [639, 252] width 84 height 11
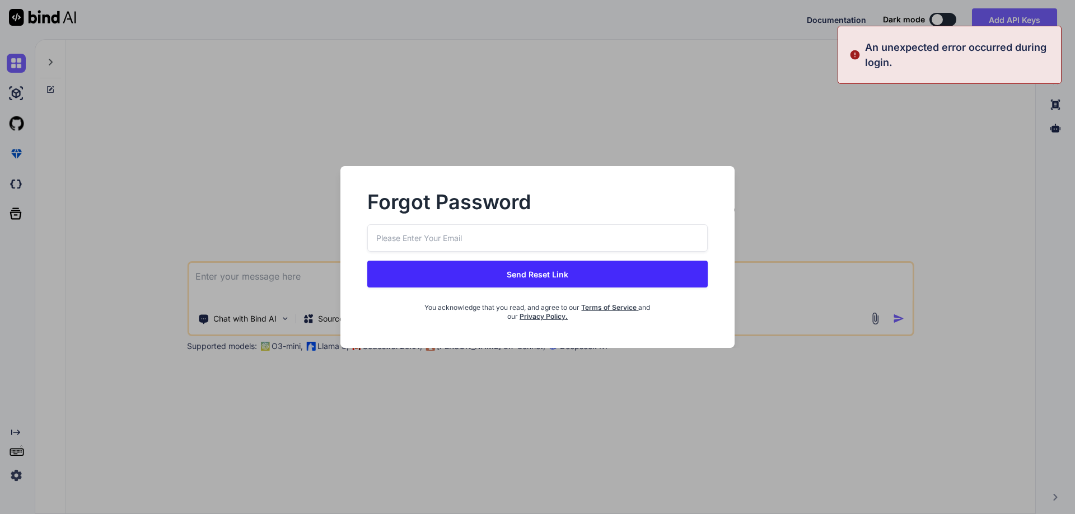
click at [451, 231] on input "email" at bounding box center [537, 237] width 340 height 27
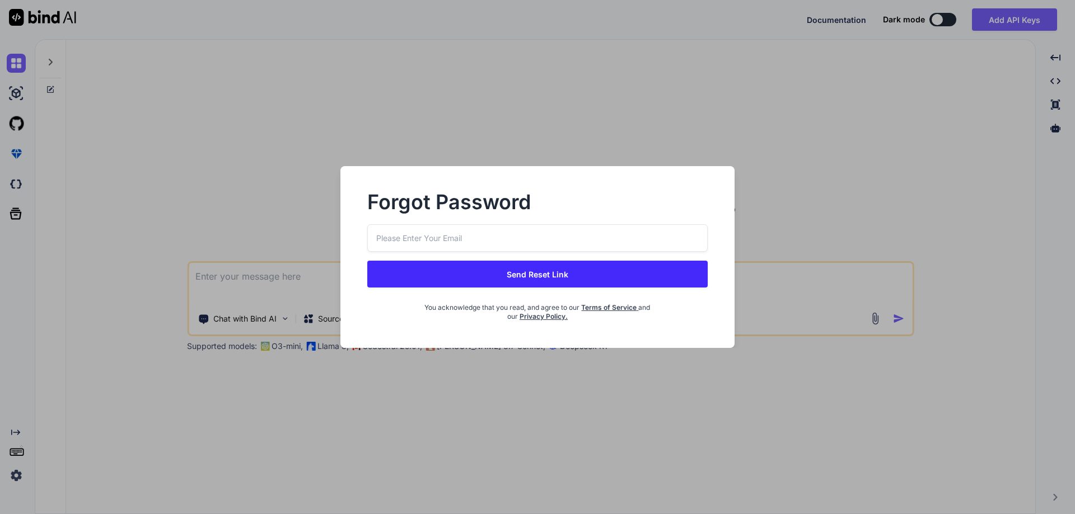
paste input "[EMAIL_ADDRESS][DOMAIN_NAME]"
type input "[EMAIL_ADDRESS][DOMAIN_NAME]"
click at [561, 267] on button "Send Reset Link" at bounding box center [537, 274] width 340 height 27
click at [536, 269] on button "Send Reset Link" at bounding box center [537, 274] width 340 height 27
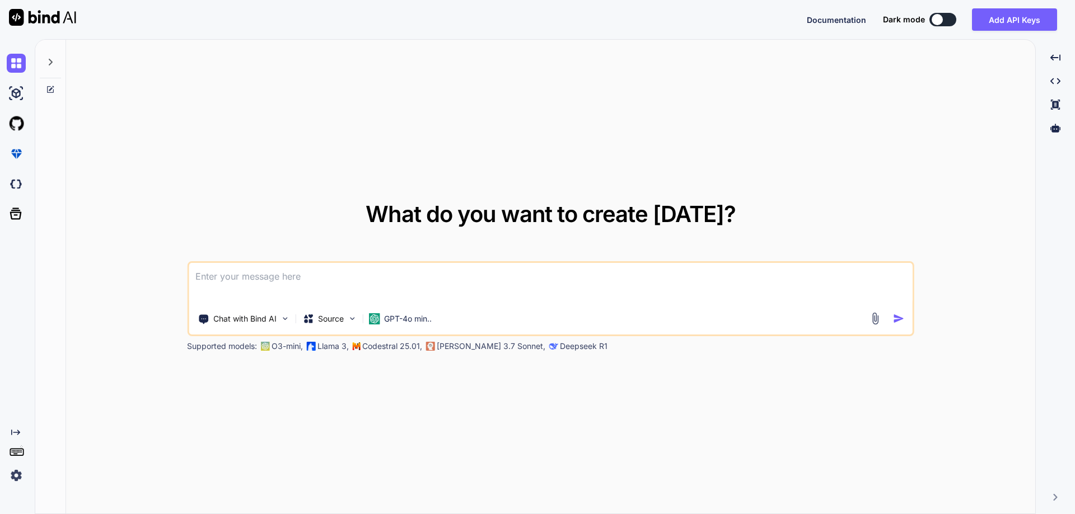
click at [274, 286] on textarea at bounding box center [551, 283] width 724 height 41
type textarea "hi"
click at [897, 317] on img "button" at bounding box center [899, 319] width 12 height 12
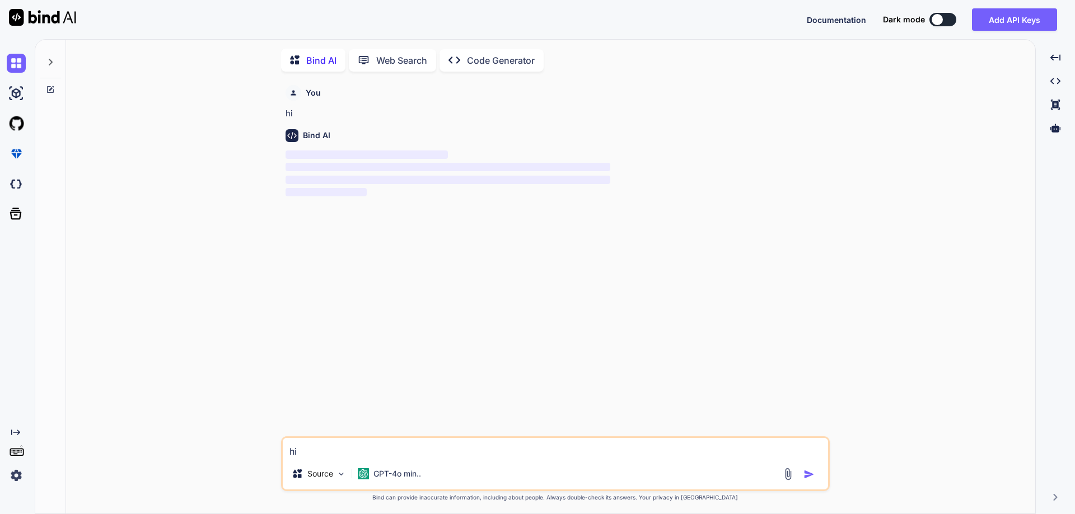
scroll to position [4, 0]
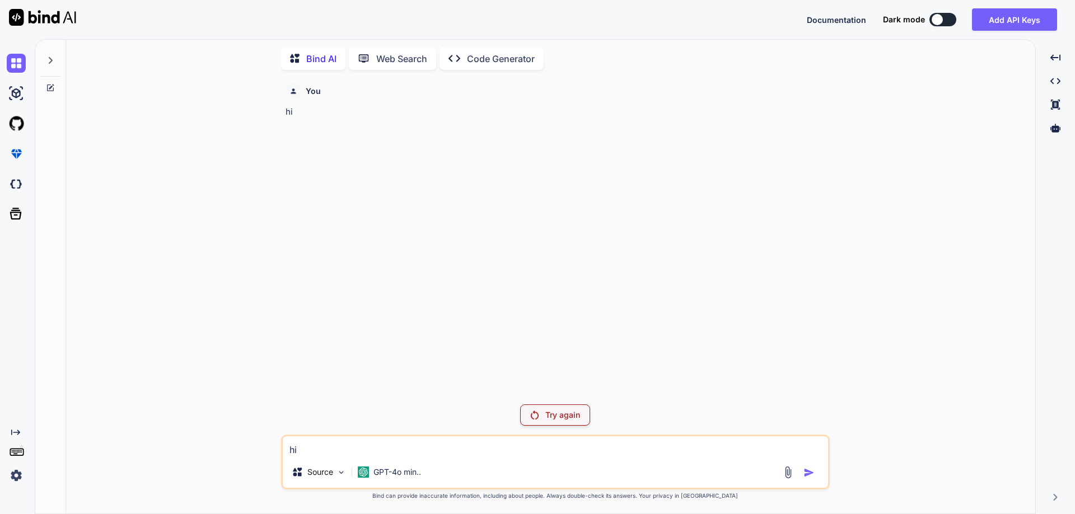
click at [334, 454] on textarea "hi" at bounding box center [555, 447] width 545 height 20
type textarea "h"
click at [307, 444] on textarea at bounding box center [555, 447] width 545 height 20
paste textarea "<?php namespace App\Http\Controllers\Warehouse; use App\Models\Role; use App\Mo…"
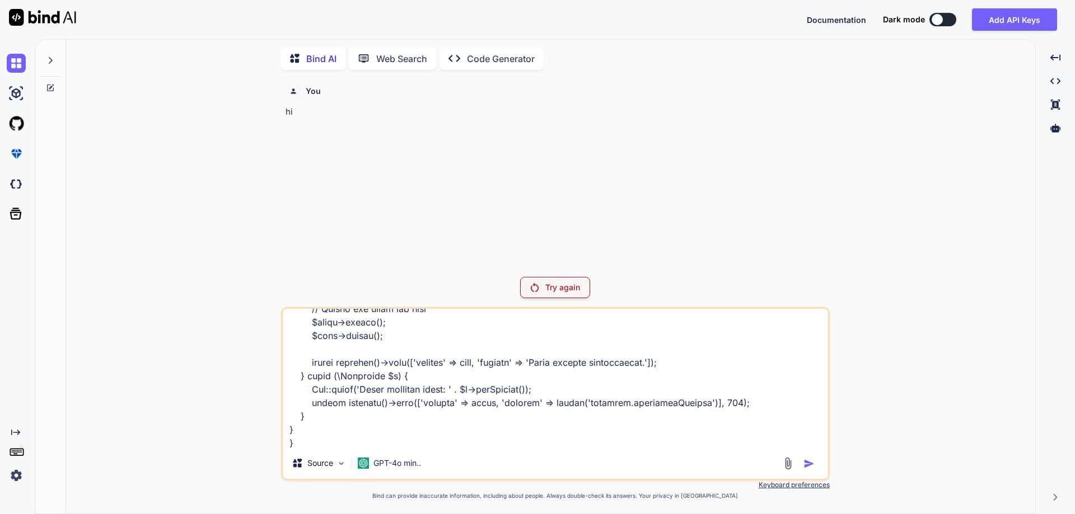
type textarea "<?php namespace App\Http\Controllers\Warehouse; use App\Models\Role; use App\Mo…"
click at [580, 295] on div "Try again" at bounding box center [555, 287] width 70 height 21
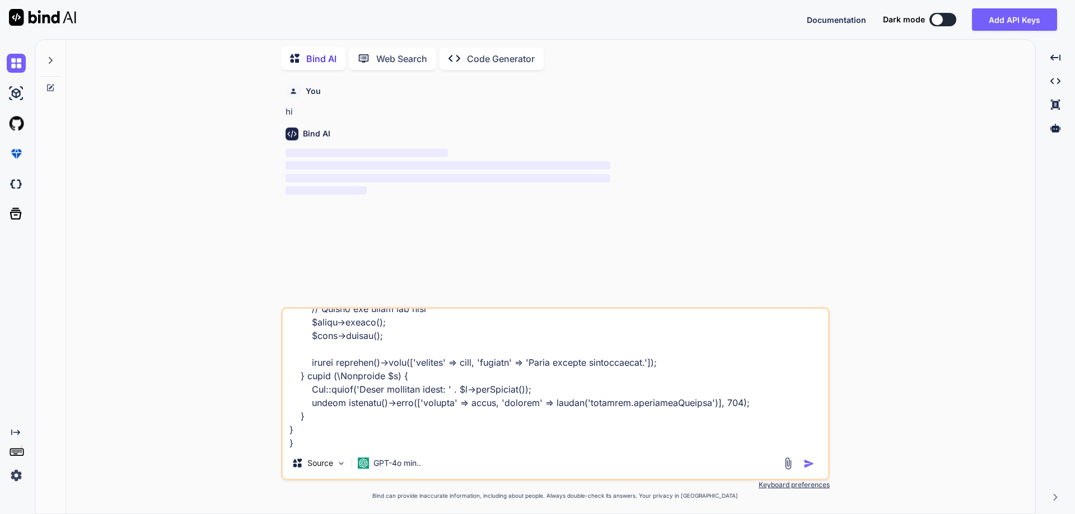
click at [805, 466] on img "button" at bounding box center [808, 463] width 11 height 11
